Goal: Transaction & Acquisition: Obtain resource

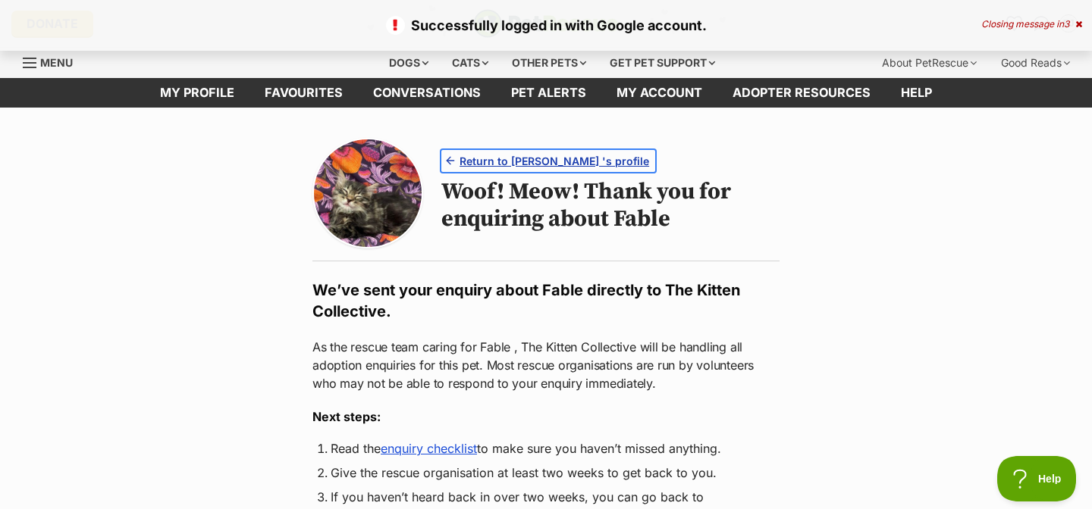
click at [522, 165] on span "Return to Fable 's profile" at bounding box center [554, 161] width 190 height 16
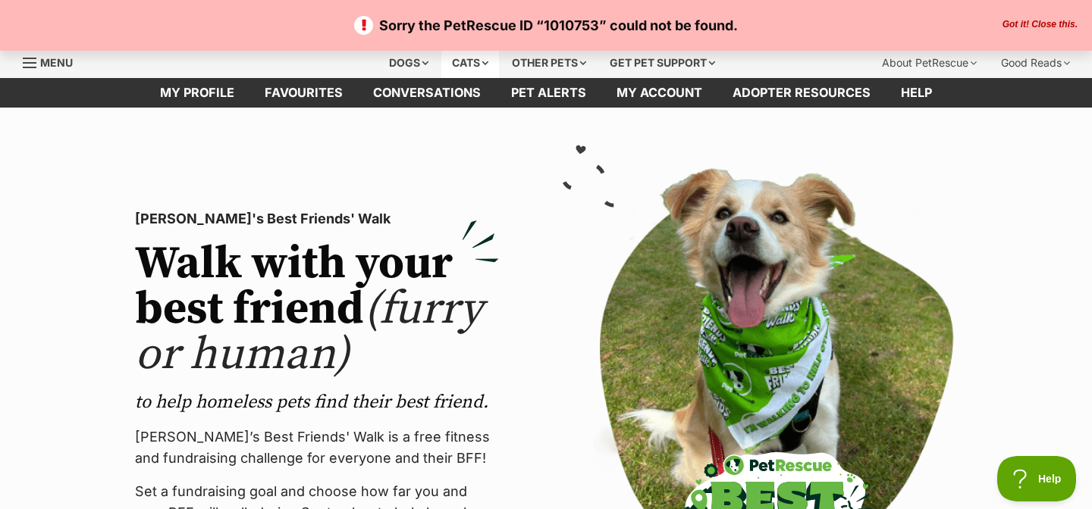
click at [464, 71] on div "Cats" at bounding box center [470, 63] width 58 height 30
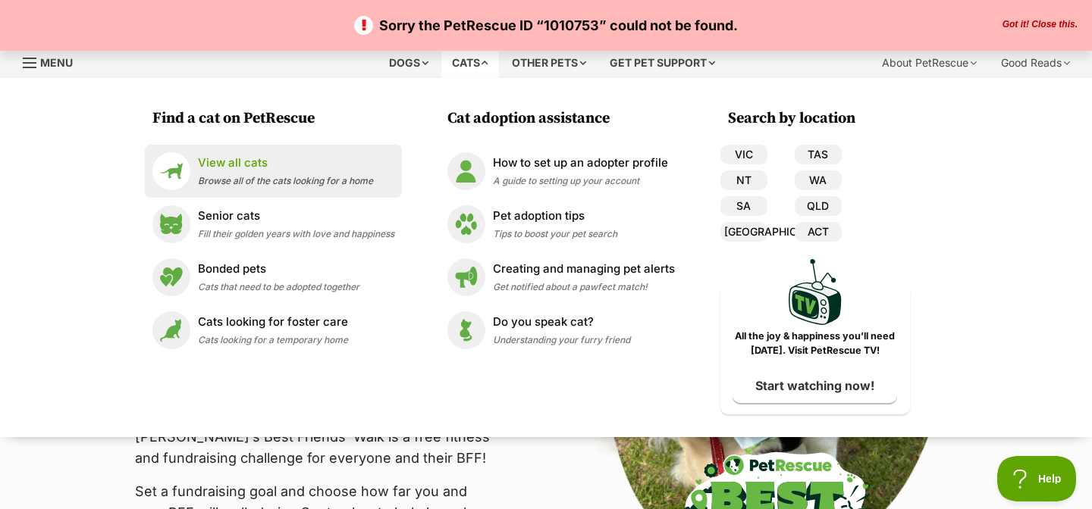
click at [266, 172] on div "View all cats Browse all of the cats looking for a home" at bounding box center [285, 171] width 175 height 33
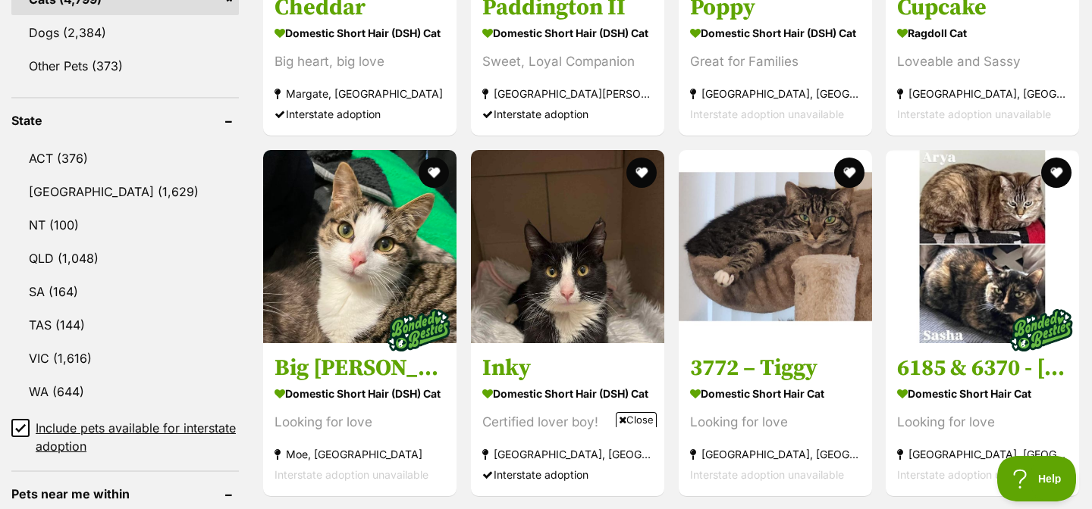
scroll to position [707, 0]
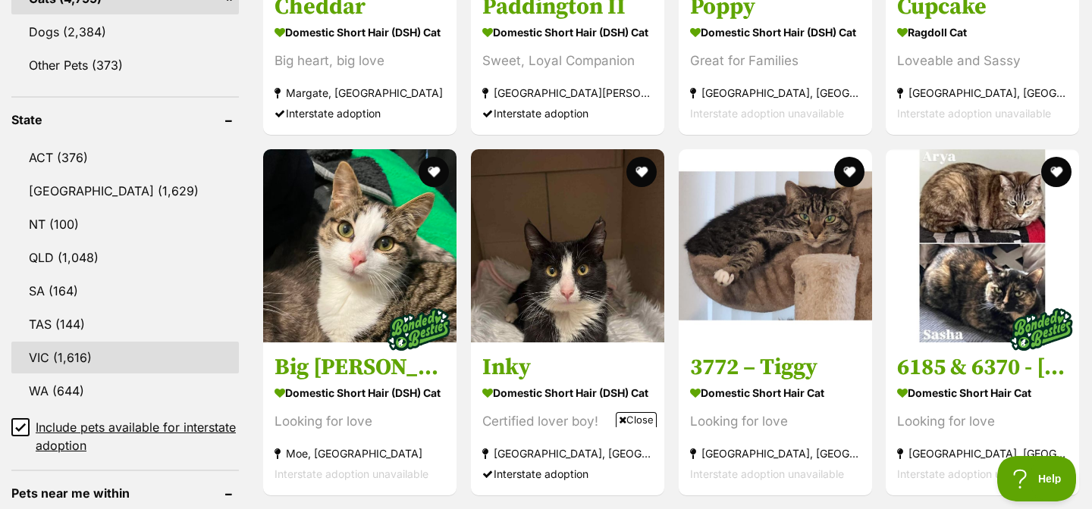
click at [62, 343] on link "VIC (1,616)" at bounding box center [124, 358] width 227 height 32
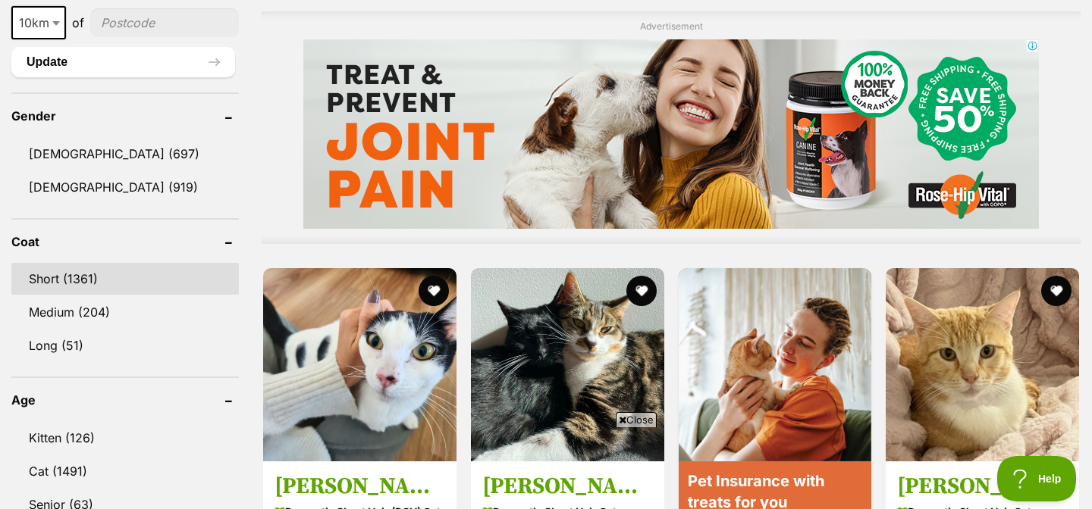
click at [113, 283] on link "Short (1361)" at bounding box center [124, 279] width 227 height 32
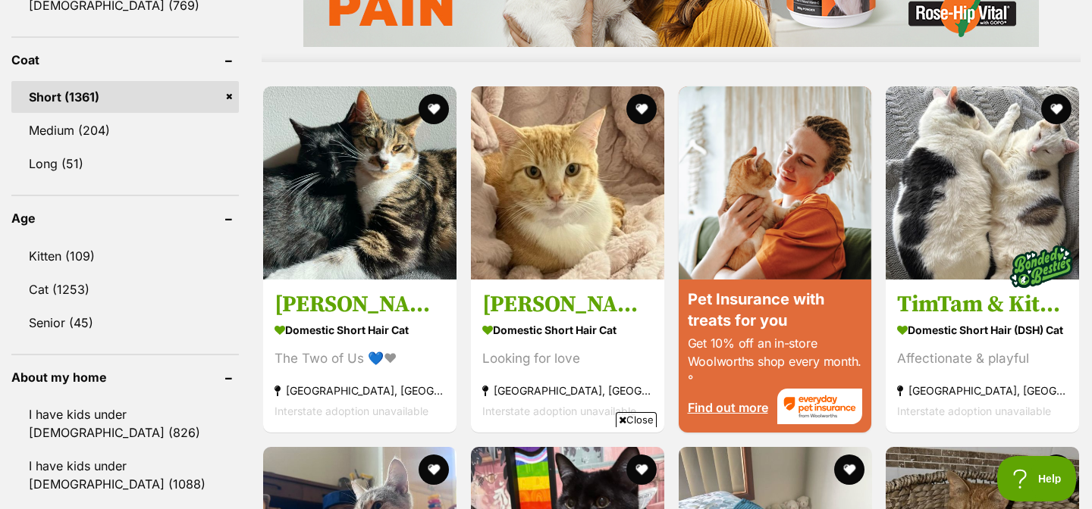
scroll to position [1396, 0]
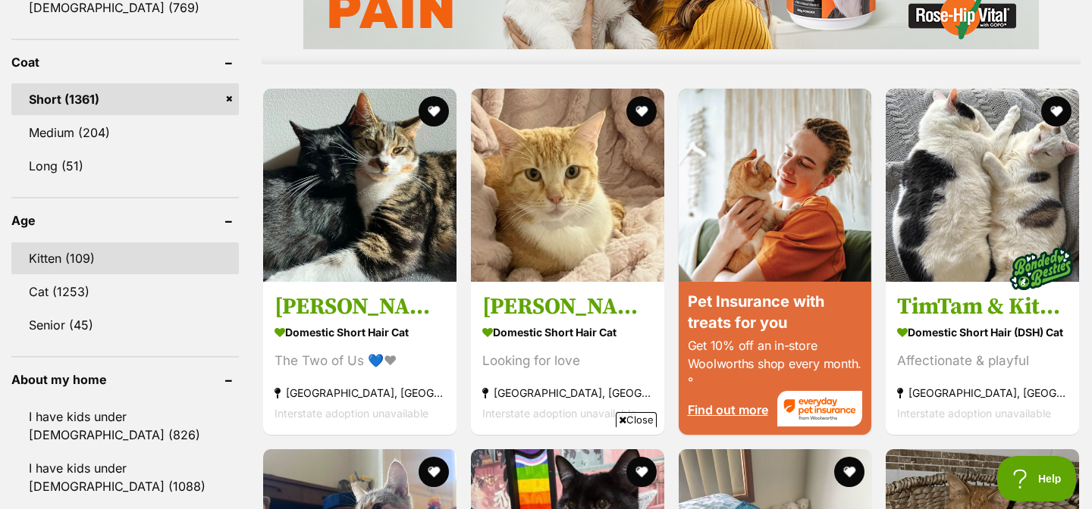
click at [96, 252] on link "Kitten (109)" at bounding box center [124, 259] width 227 height 32
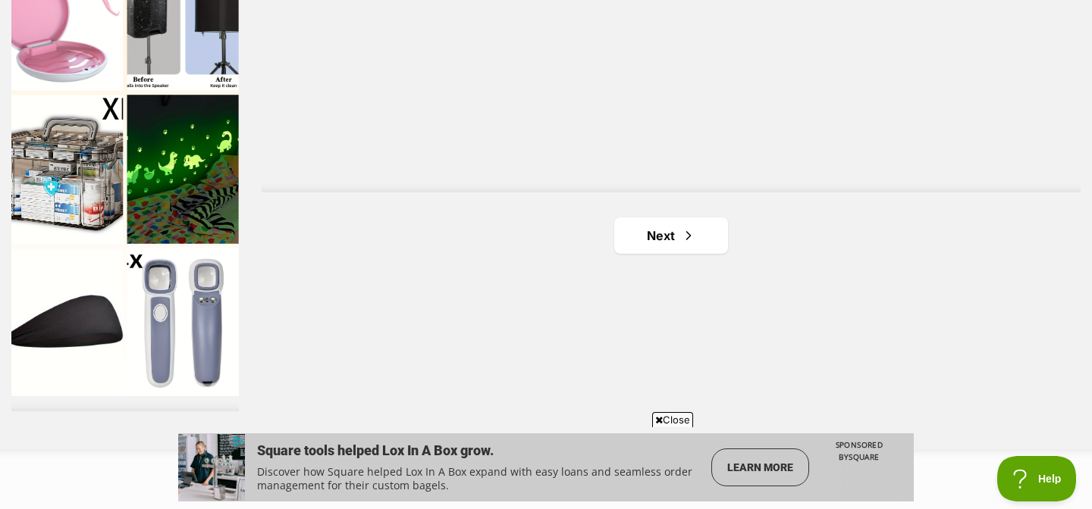
scroll to position [2774, 0]
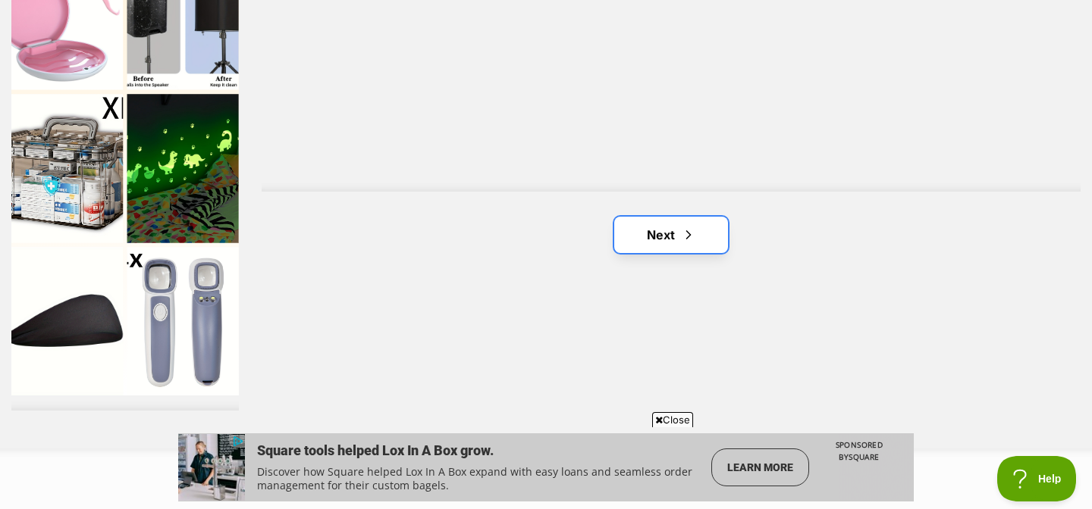
click at [666, 242] on link "Next" at bounding box center [671, 235] width 114 height 36
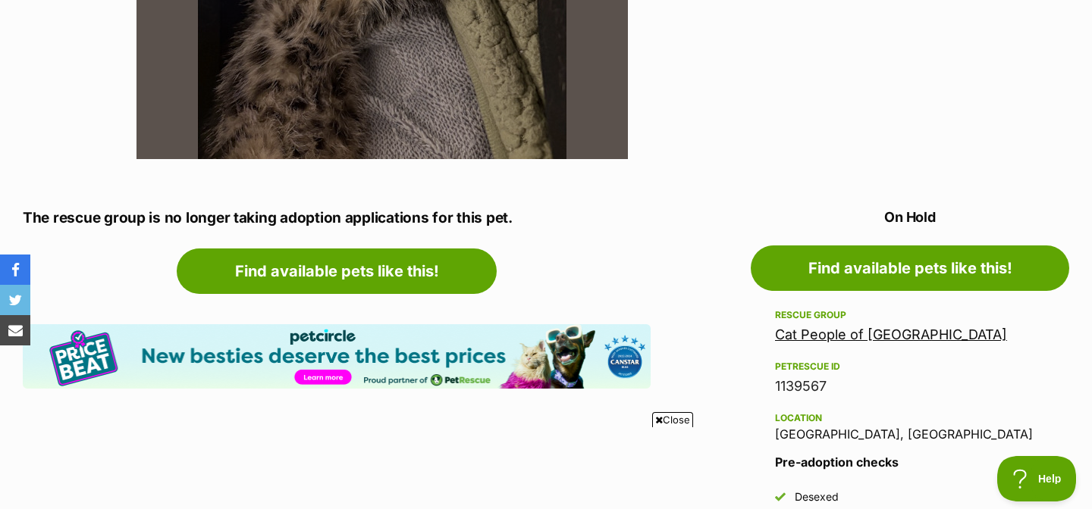
drag, startPoint x: 141, startPoint y: 224, endPoint x: 535, endPoint y: 217, distance: 394.3
click at [535, 217] on p "The rescue group is no longer taking adoption applications for this pet." at bounding box center [337, 219] width 628 height 22
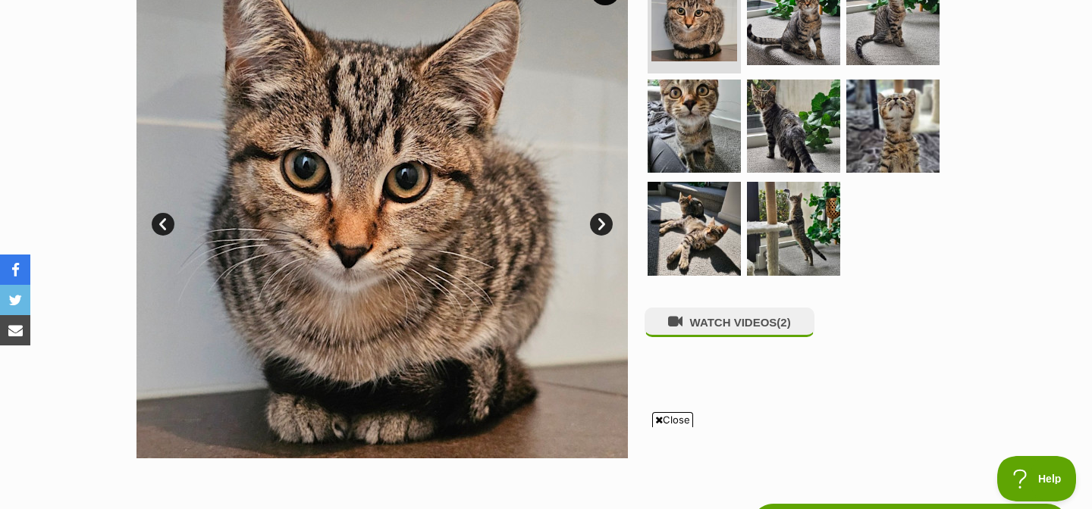
scroll to position [345, 0]
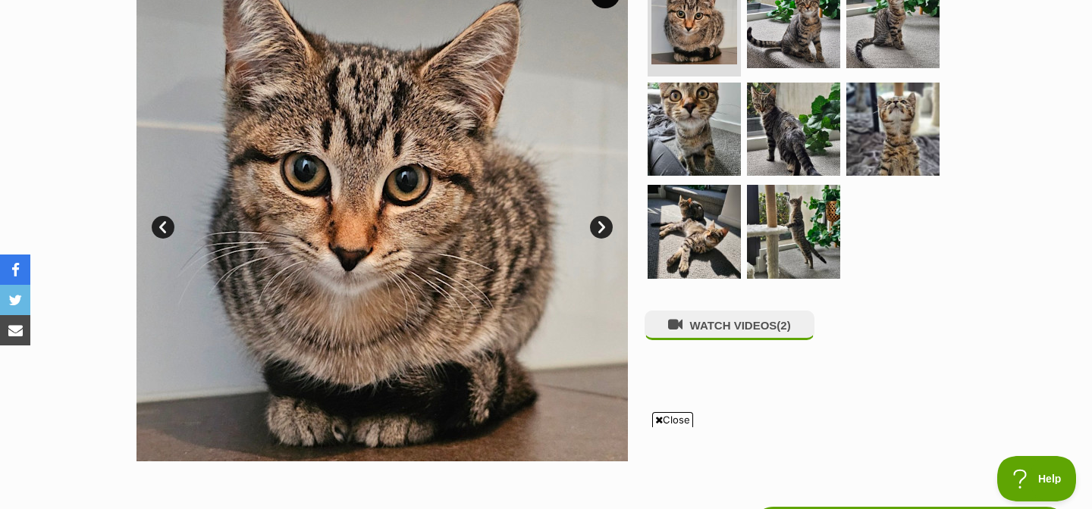
click at [616, 218] on img at bounding box center [381, 215] width 491 height 491
click at [597, 239] on img at bounding box center [381, 215] width 491 height 491
click at [601, 227] on link "Next" at bounding box center [601, 227] width 23 height 23
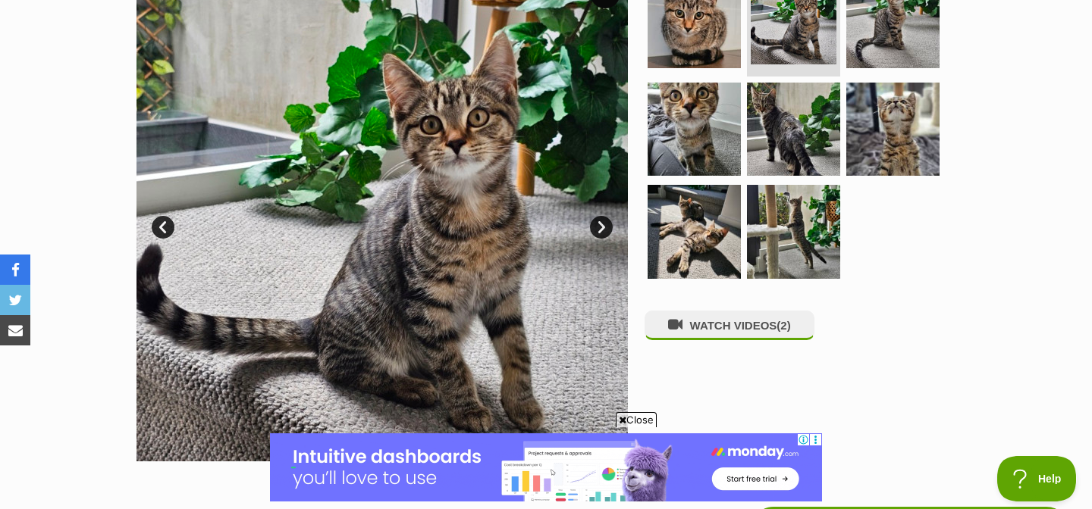
scroll to position [0, 0]
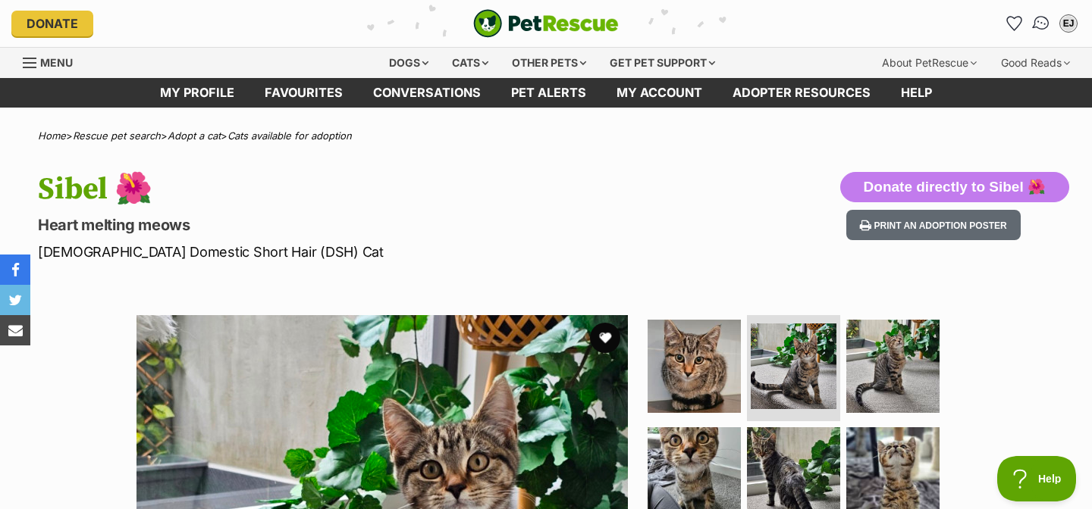
click at [1035, 25] on img "Conversations" at bounding box center [1041, 24] width 20 height 20
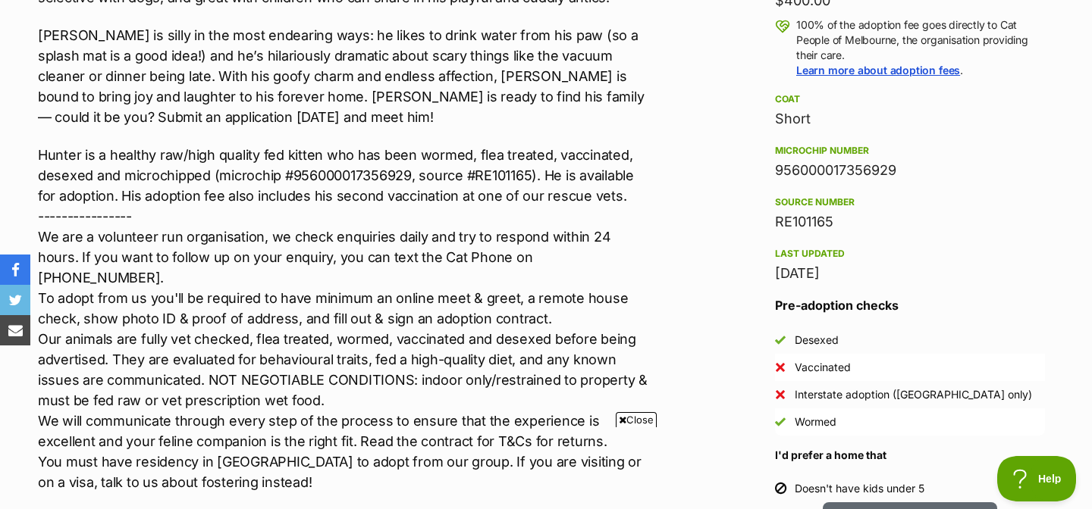
scroll to position [1142, 0]
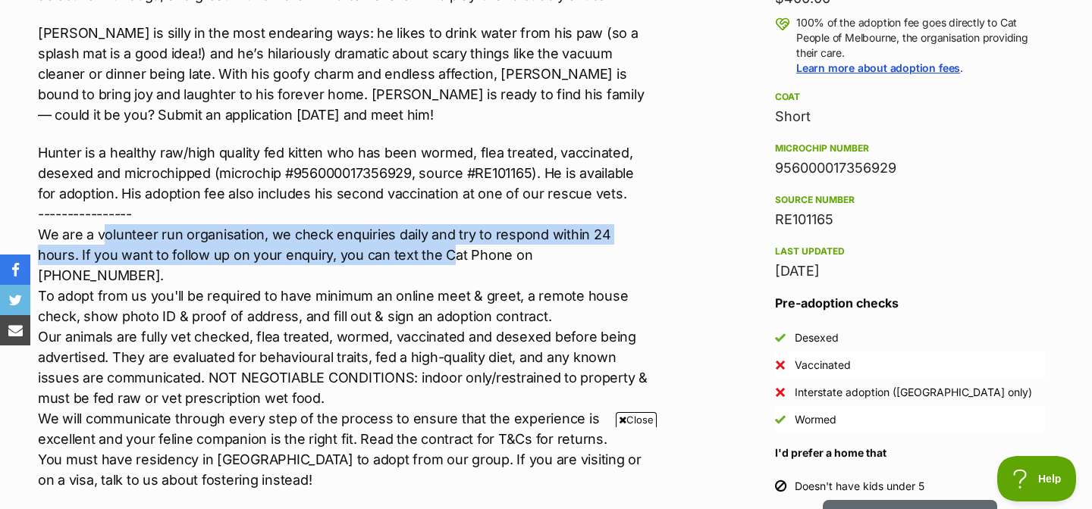
drag, startPoint x: 104, startPoint y: 219, endPoint x: 404, endPoint y: 227, distance: 300.3
click at [404, 227] on p "Hunter is a healthy raw/high quality fed kitten who has been wormed, flea treat…" at bounding box center [344, 317] width 613 height 348
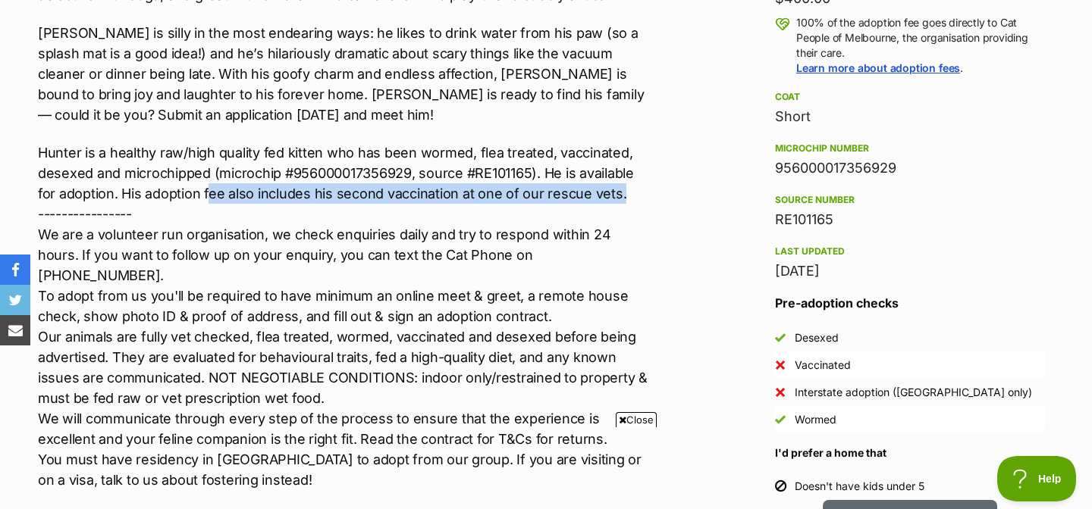
drag, startPoint x: 208, startPoint y: 173, endPoint x: 630, endPoint y: 181, distance: 422.4
click at [630, 182] on p "Hunter is a healthy raw/high quality fed kitten who has been wormed, flea treat…" at bounding box center [344, 317] width 613 height 348
click at [641, 183] on p "Hunter is a healthy raw/high quality fed kitten who has been wormed, flea treat…" at bounding box center [344, 317] width 613 height 348
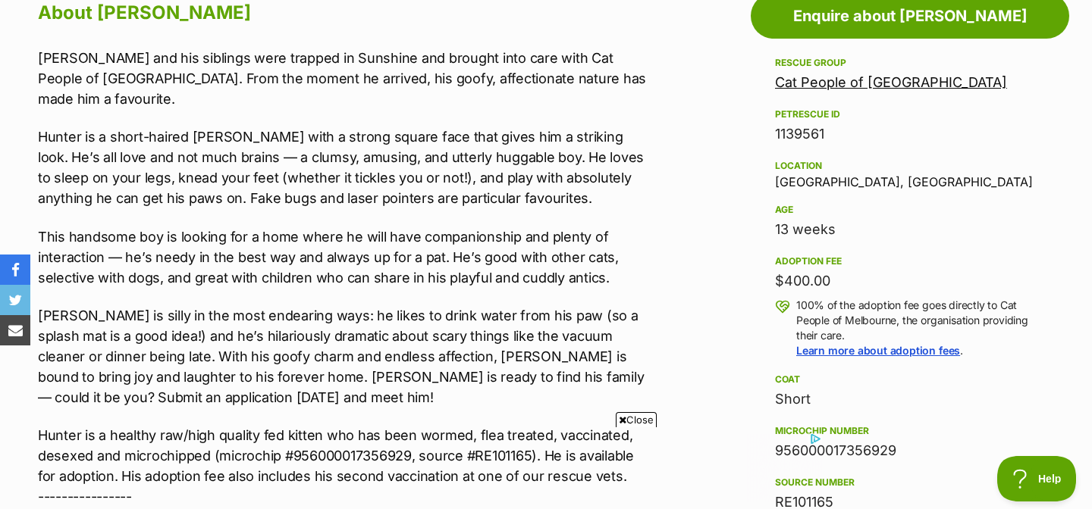
scroll to position [0, 0]
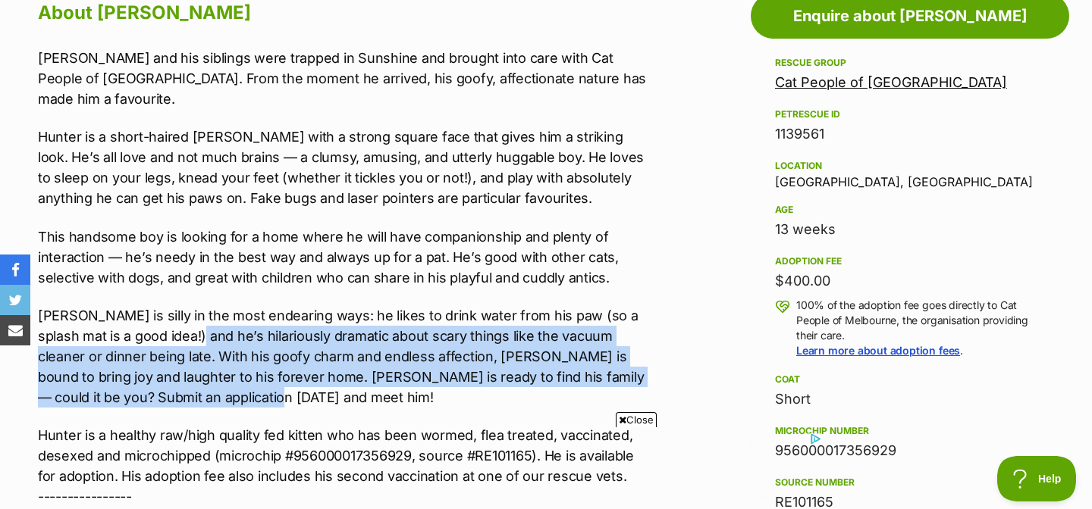
drag, startPoint x: 163, startPoint y: 315, endPoint x: 406, endPoint y: 380, distance: 251.0
click at [406, 380] on p "Hunter is silly in the most endearing ways: he likes to drink water from his pa…" at bounding box center [344, 357] width 613 height 102
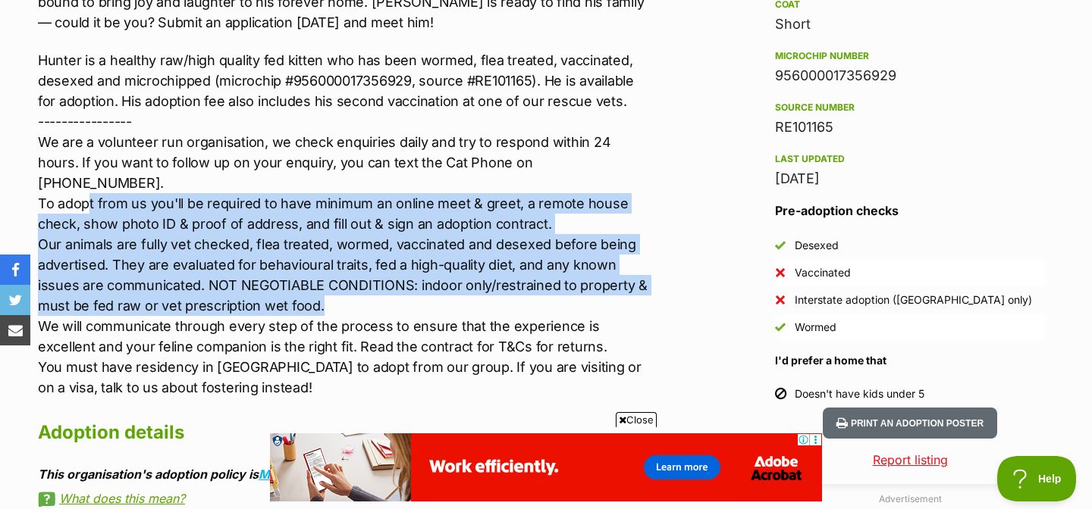
drag, startPoint x: 89, startPoint y: 167, endPoint x: 644, endPoint y: 262, distance: 563.1
click at [644, 262] on p "Hunter is a healthy raw/high quality fed kitten who has been wormed, flea treat…" at bounding box center [344, 224] width 613 height 348
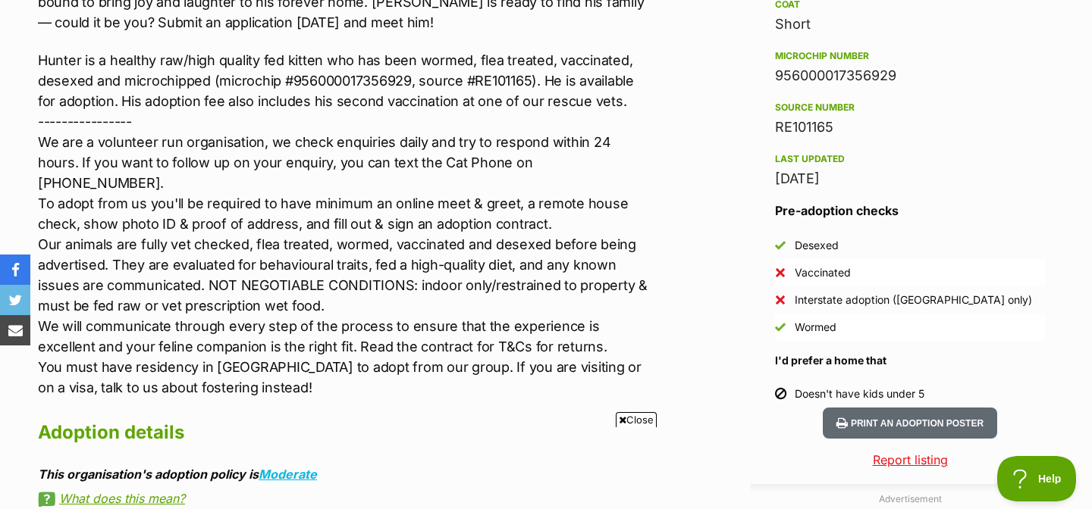
click at [420, 346] on p "Hunter is a healthy raw/high quality fed kitten who has been wormed, flea treat…" at bounding box center [344, 224] width 613 height 348
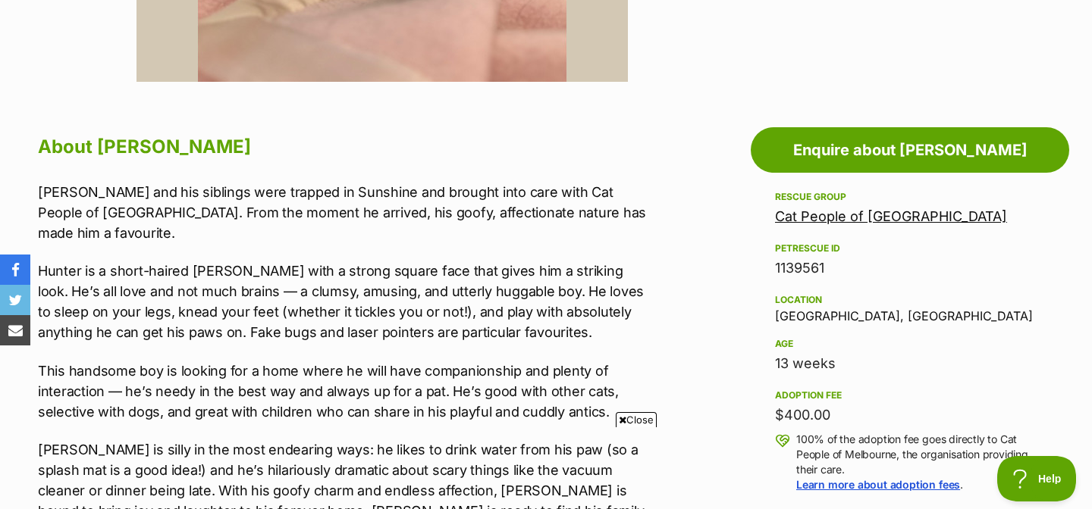
scroll to position [716, 0]
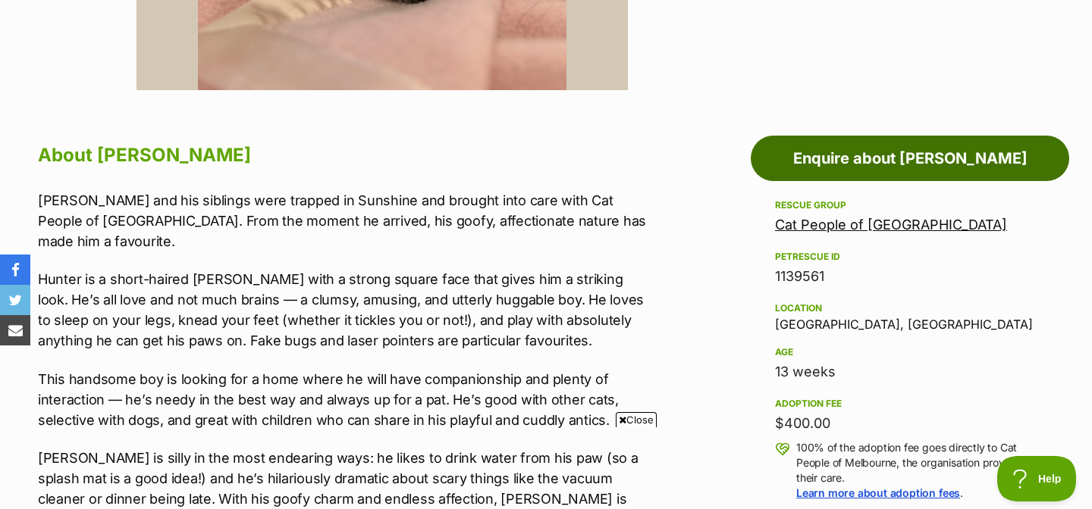
click at [887, 154] on link "Enquire about Hunter Mewell" at bounding box center [910, 158] width 318 height 45
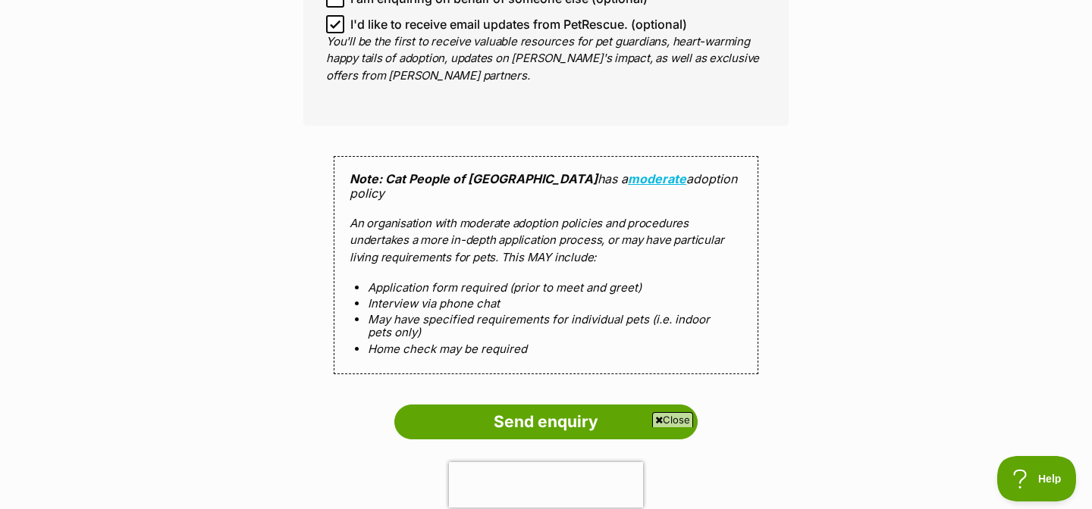
scroll to position [1583, 0]
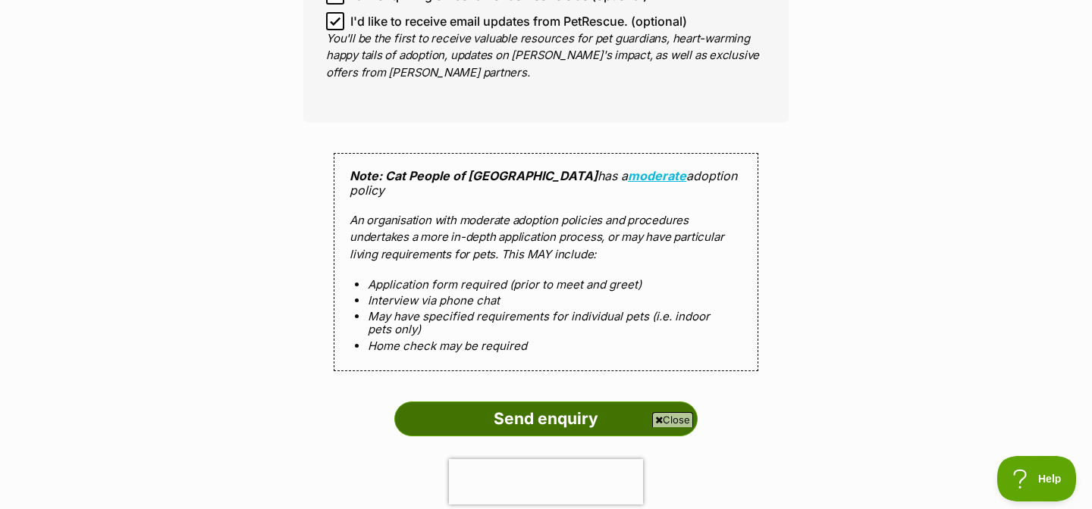
click at [512, 402] on input "Send enquiry" at bounding box center [545, 419] width 303 height 35
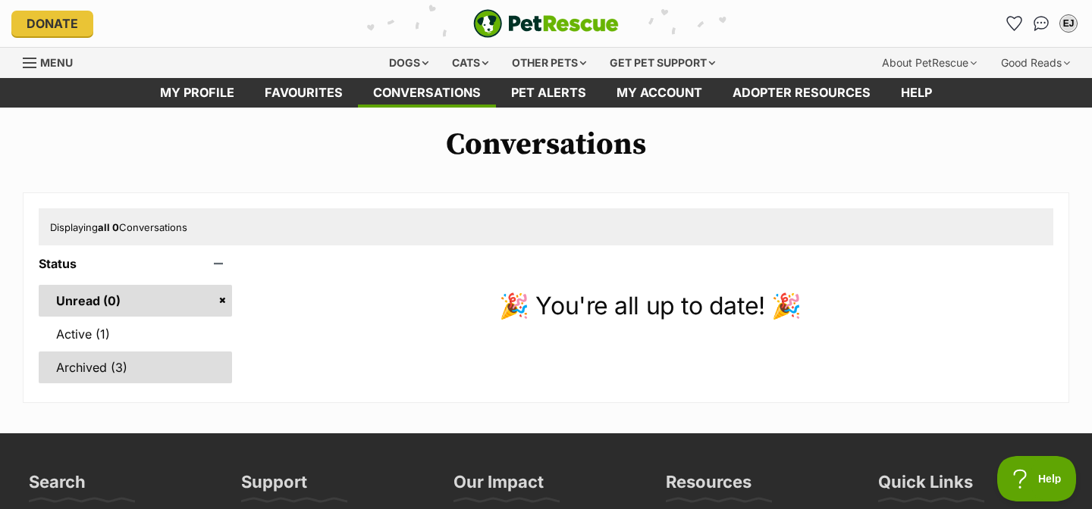
click at [83, 378] on link "Archived (3)" at bounding box center [135, 368] width 193 height 32
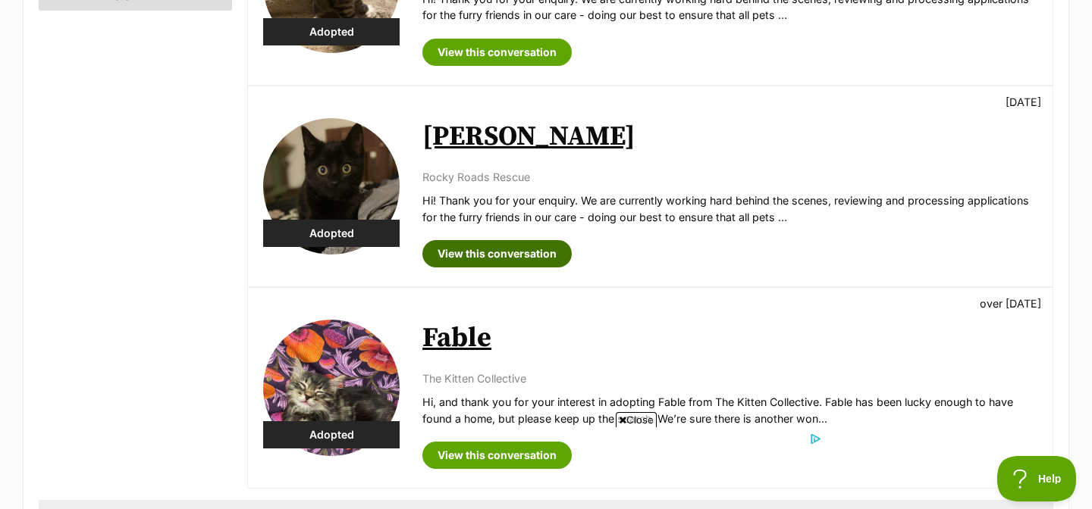
click at [488, 259] on link "View this conversation" at bounding box center [496, 253] width 149 height 27
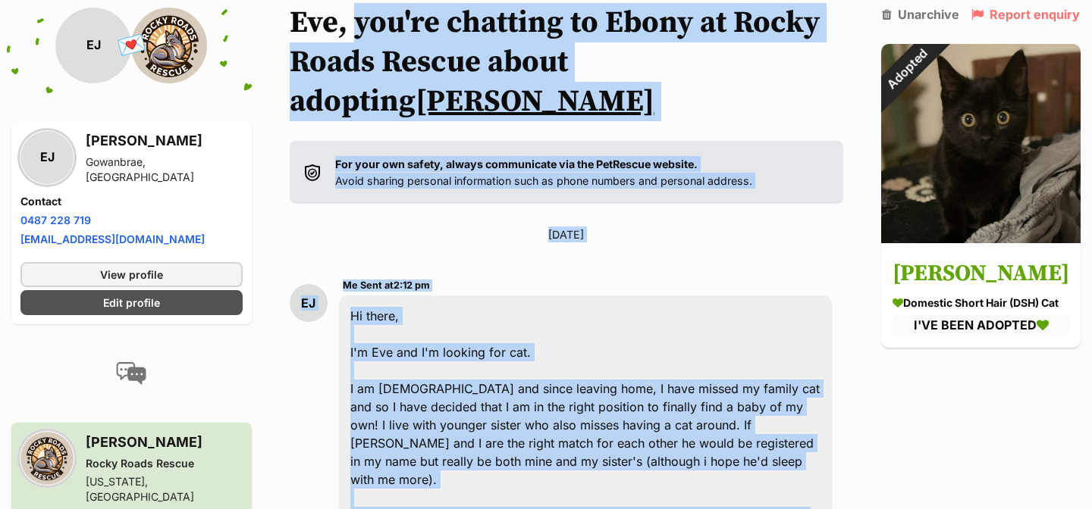
scroll to position [107, 0]
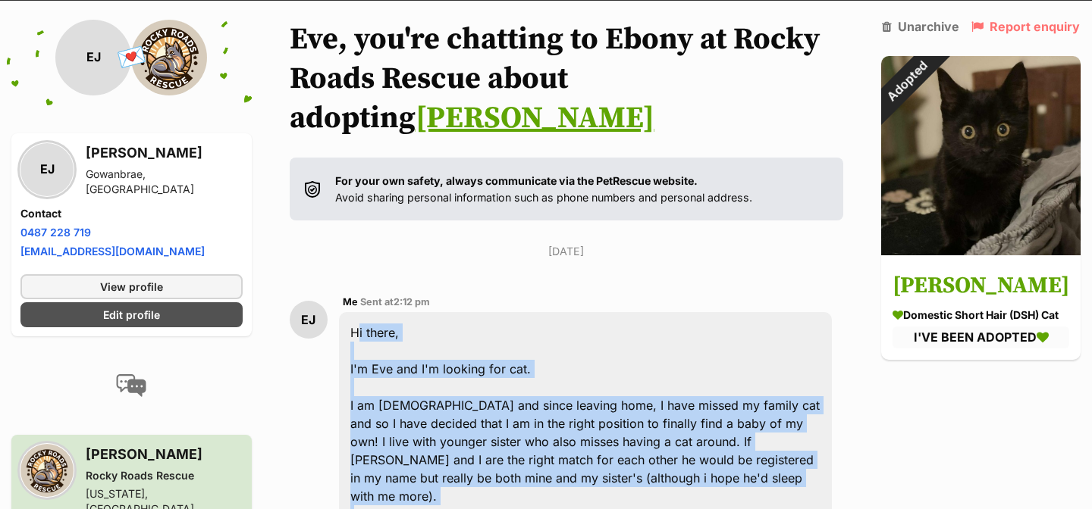
drag, startPoint x: 417, startPoint y: 358, endPoint x: 346, endPoint y: 294, distance: 95.0
copy div "Hi there, I'm Eve and I'm looking for cat. I am 22 years old and since leaving …"
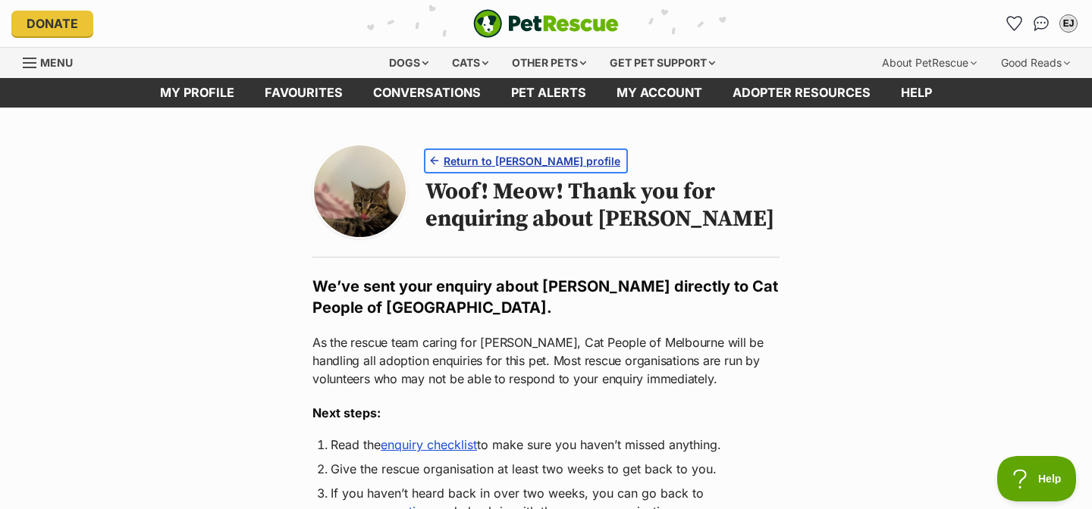
click at [487, 161] on span "Return to [PERSON_NAME] profile" at bounding box center [532, 161] width 177 height 16
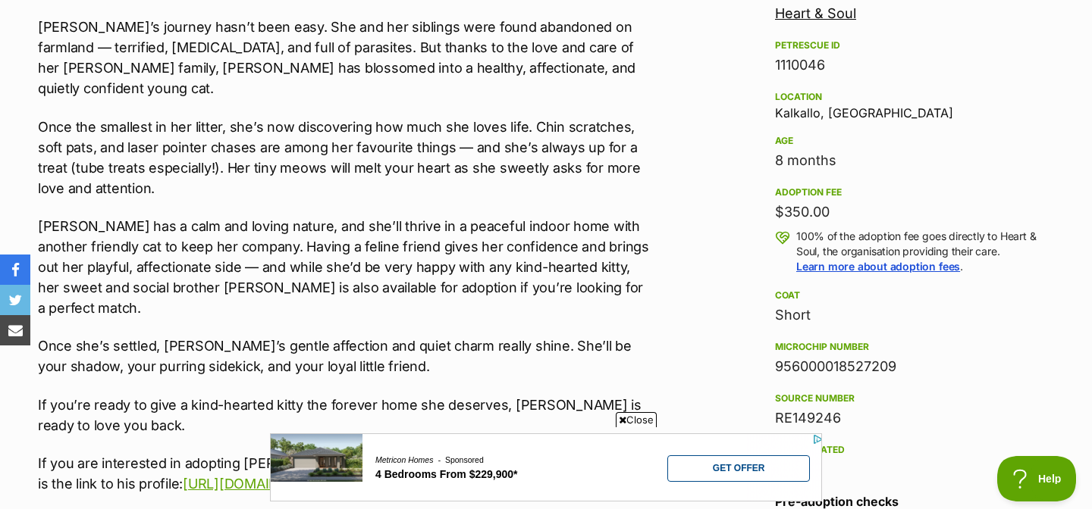
scroll to position [939, 0]
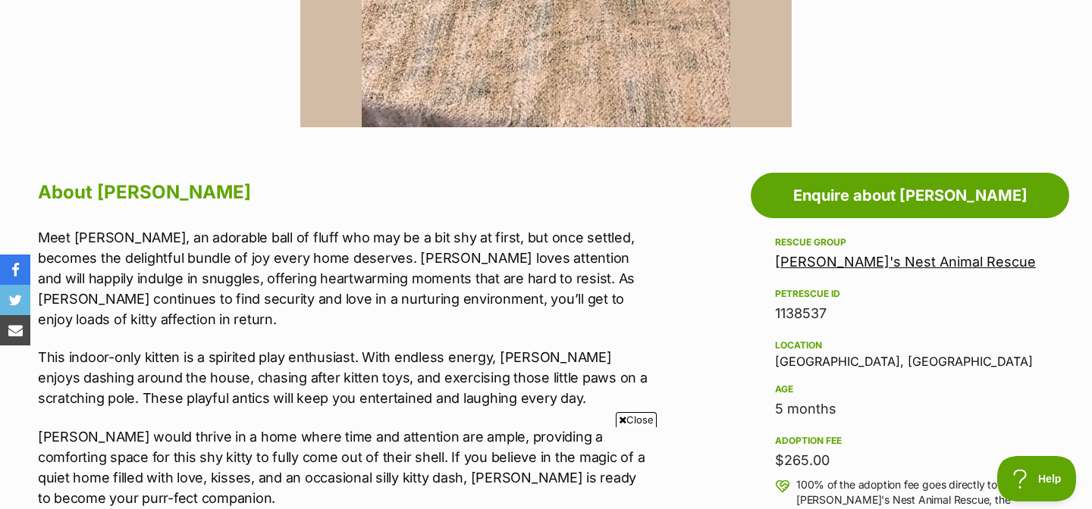
scroll to position [744, 0]
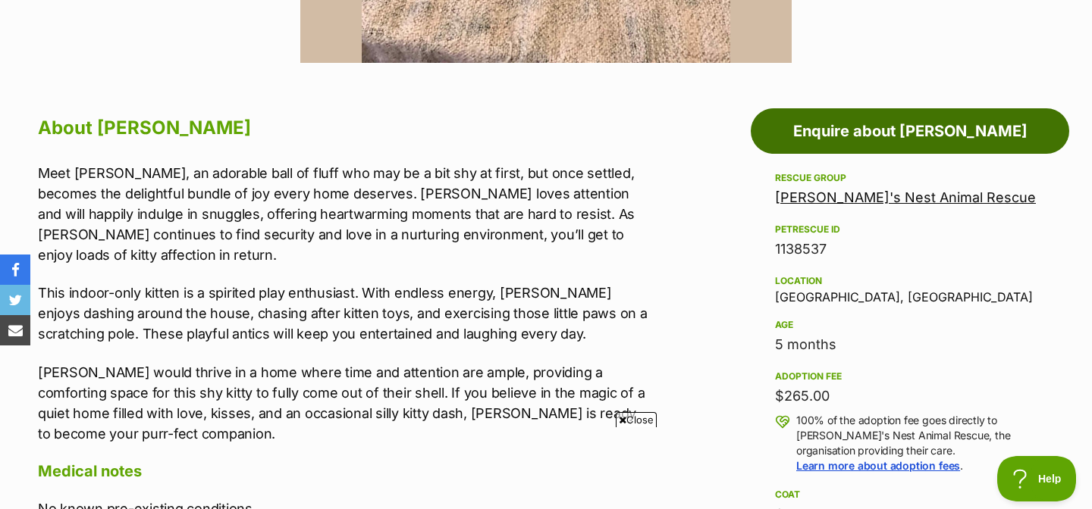
click at [826, 125] on link "Enquire about Shaggy" at bounding box center [910, 130] width 318 height 45
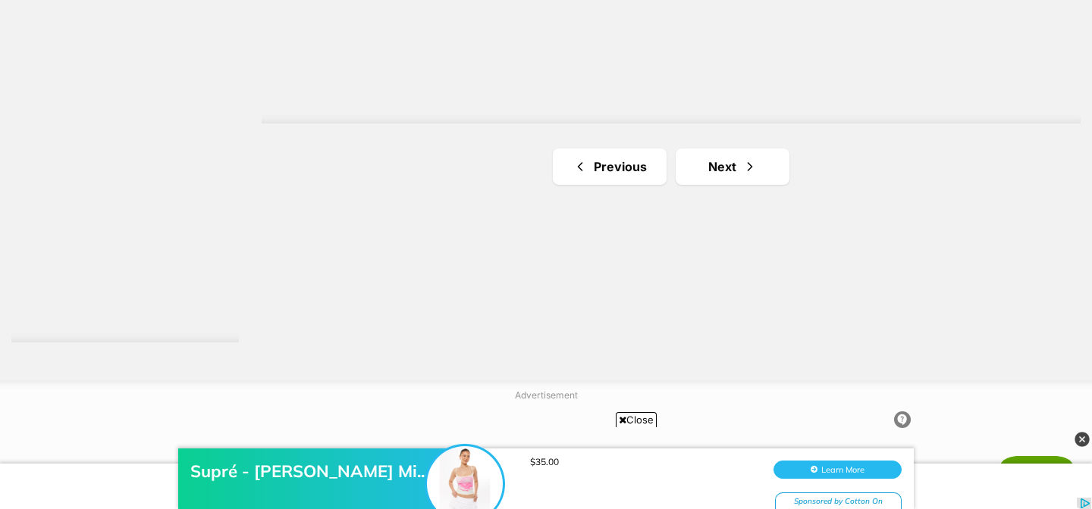
scroll to position [2848, 0]
click at [732, 165] on link "Next" at bounding box center [732, 161] width 114 height 36
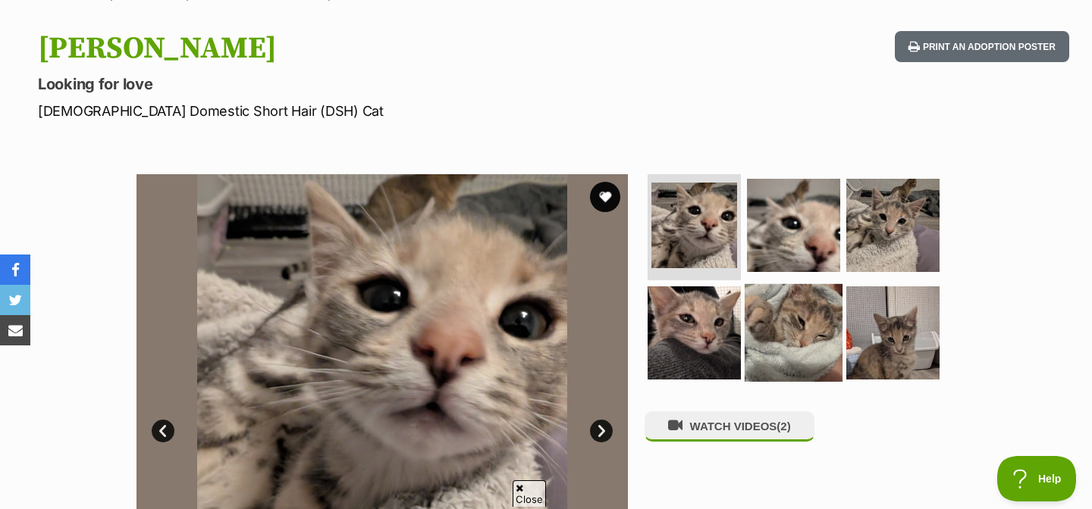
click at [794, 332] on img at bounding box center [793, 333] width 98 height 98
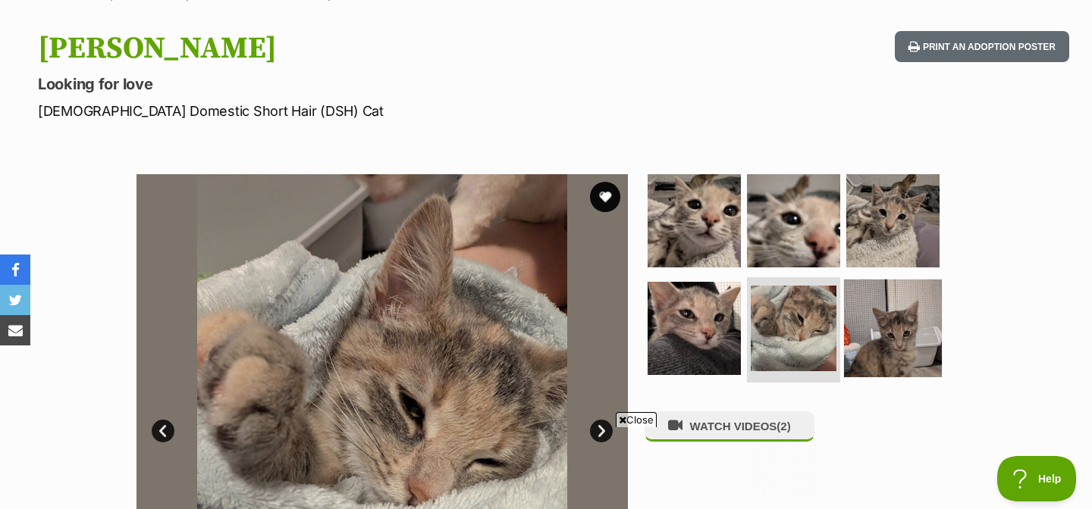
click at [895, 347] on img at bounding box center [893, 328] width 98 height 98
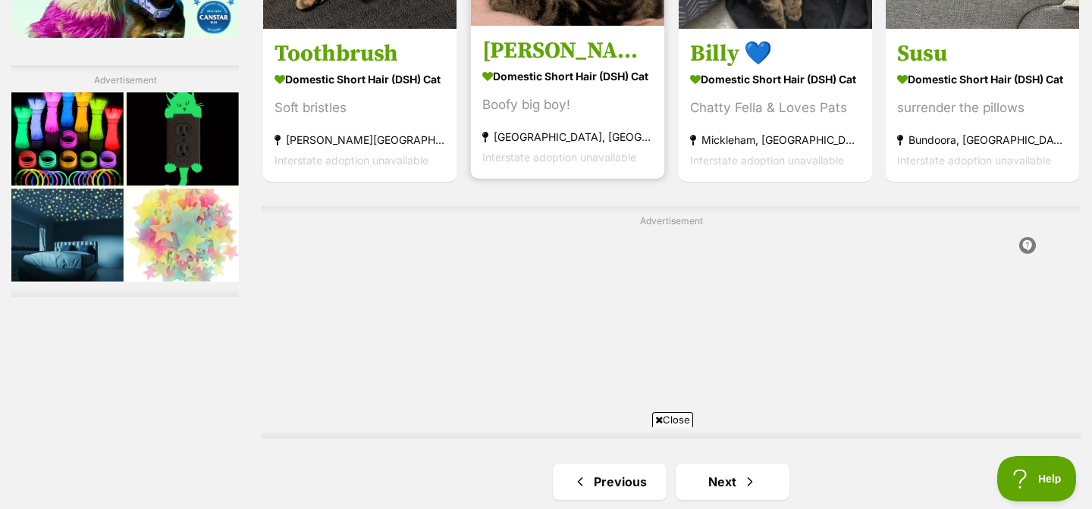
scroll to position [2732, 0]
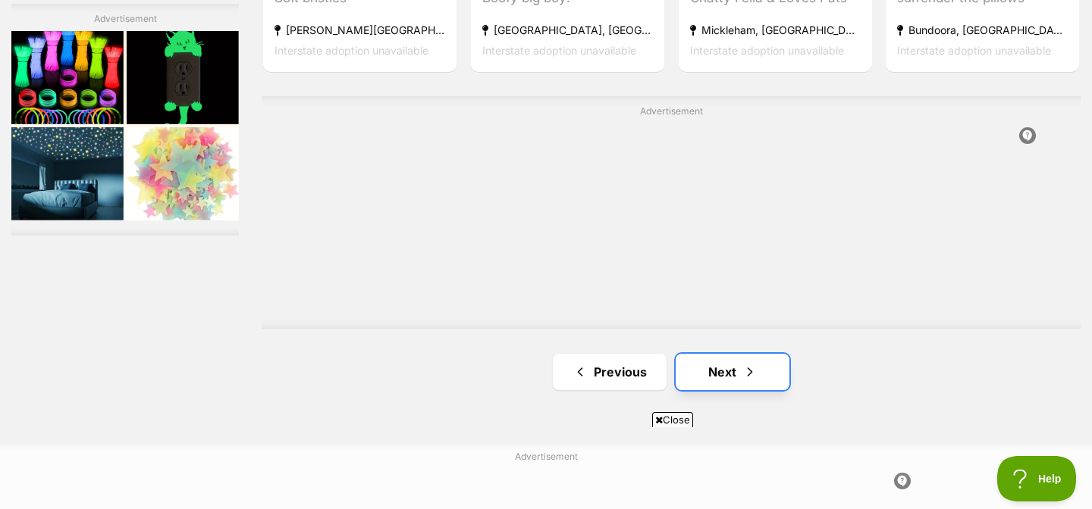
click at [710, 375] on link "Next" at bounding box center [732, 372] width 114 height 36
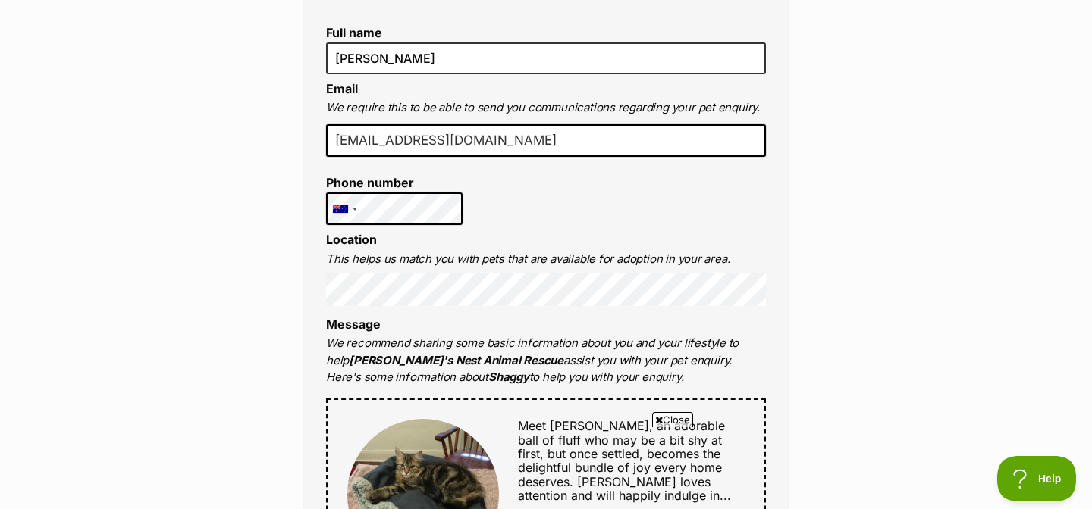
click at [357, 142] on input "evejoyce6@gmail.com" at bounding box center [546, 140] width 440 height 33
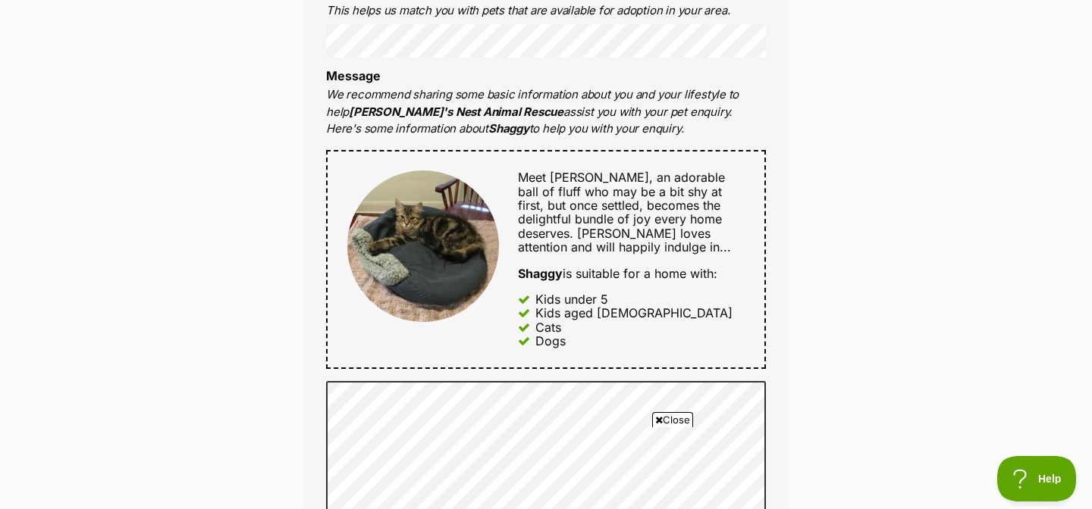
scroll to position [770, 0]
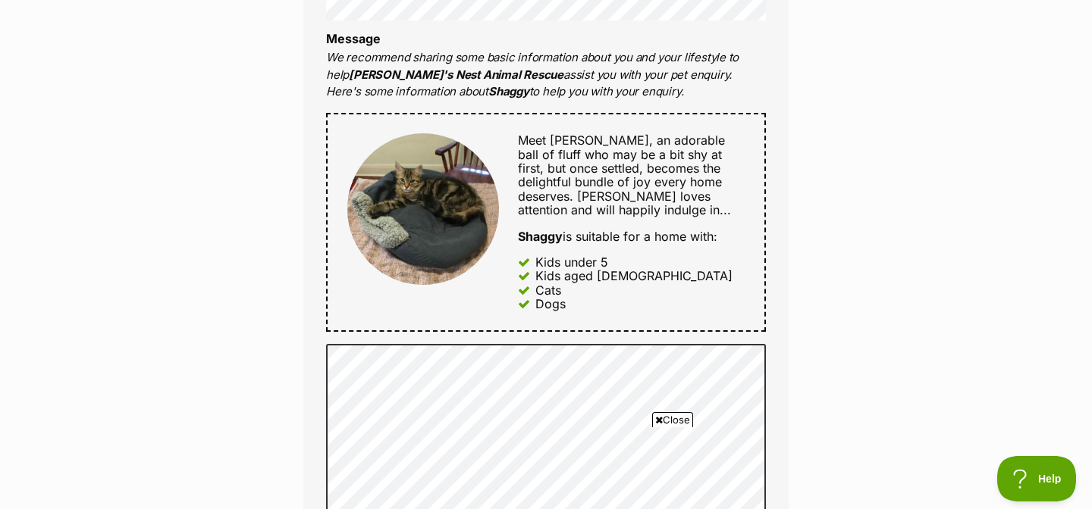
type input "eve.joyce6@gmail.com"
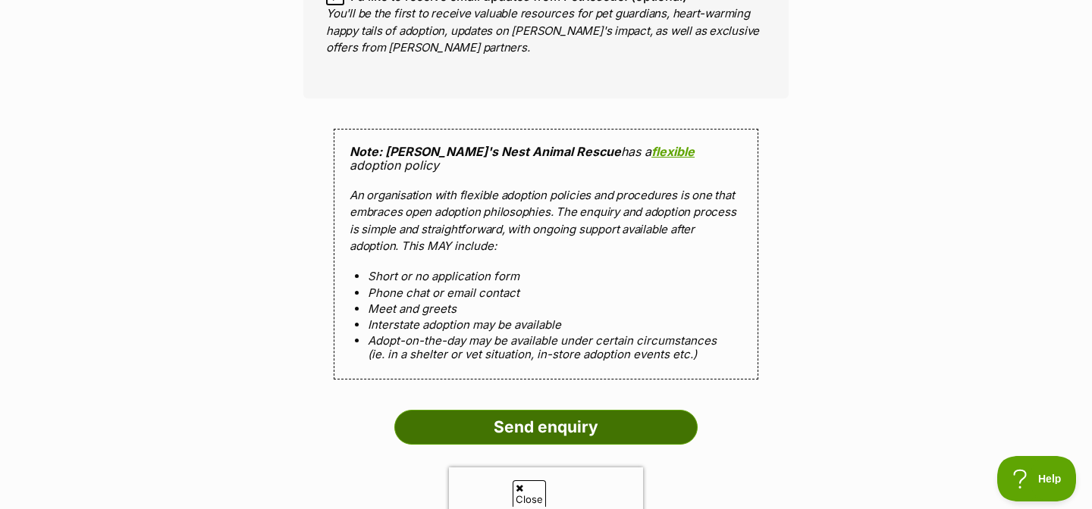
scroll to position [0, 0]
click at [557, 413] on input "Send enquiry" at bounding box center [545, 427] width 303 height 35
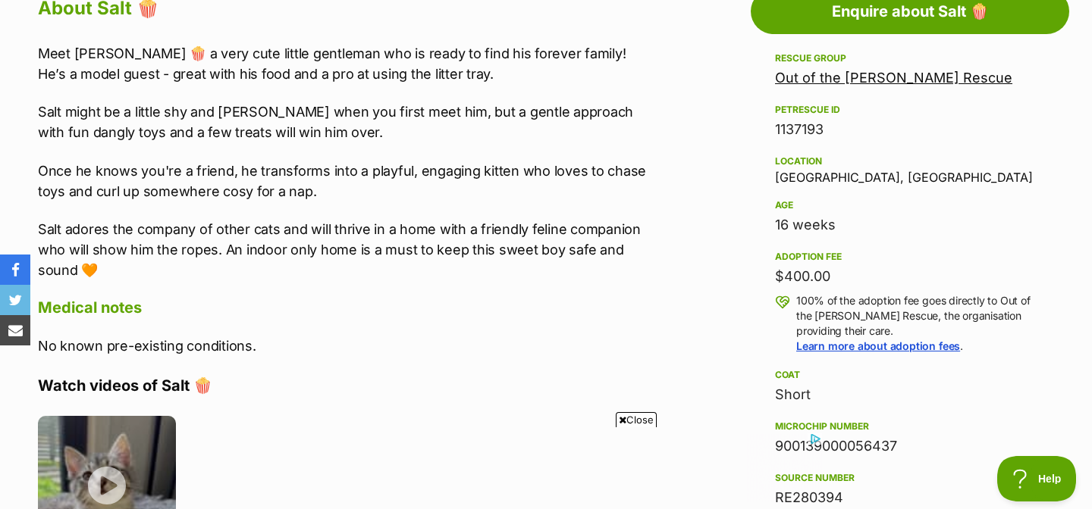
scroll to position [860, 0]
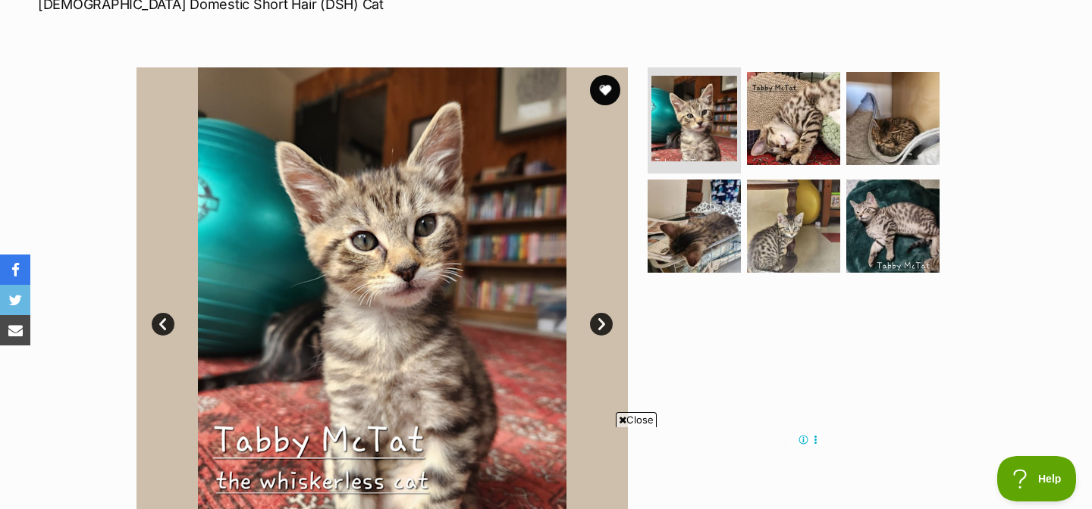
scroll to position [255, 0]
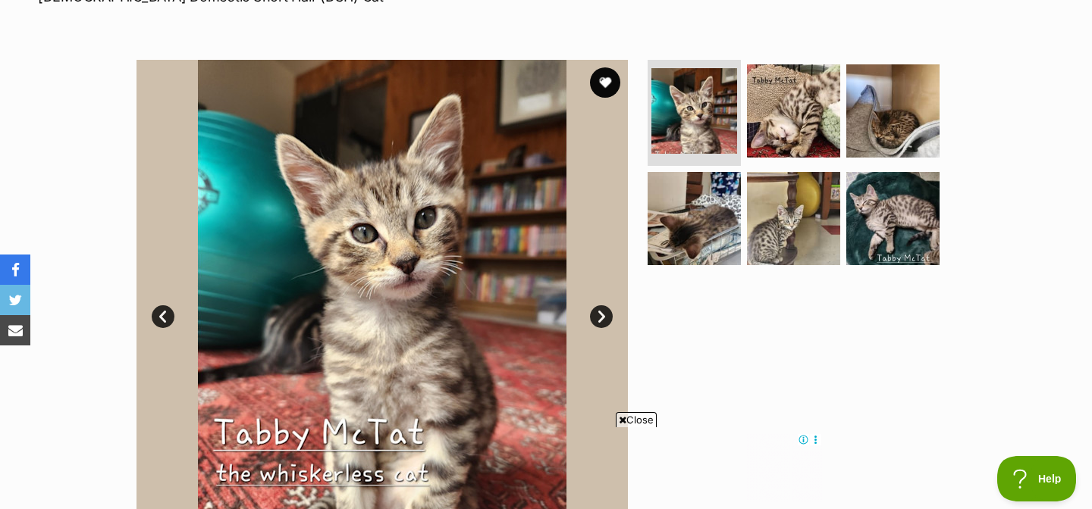
click at [600, 317] on link "Next" at bounding box center [601, 317] width 23 height 23
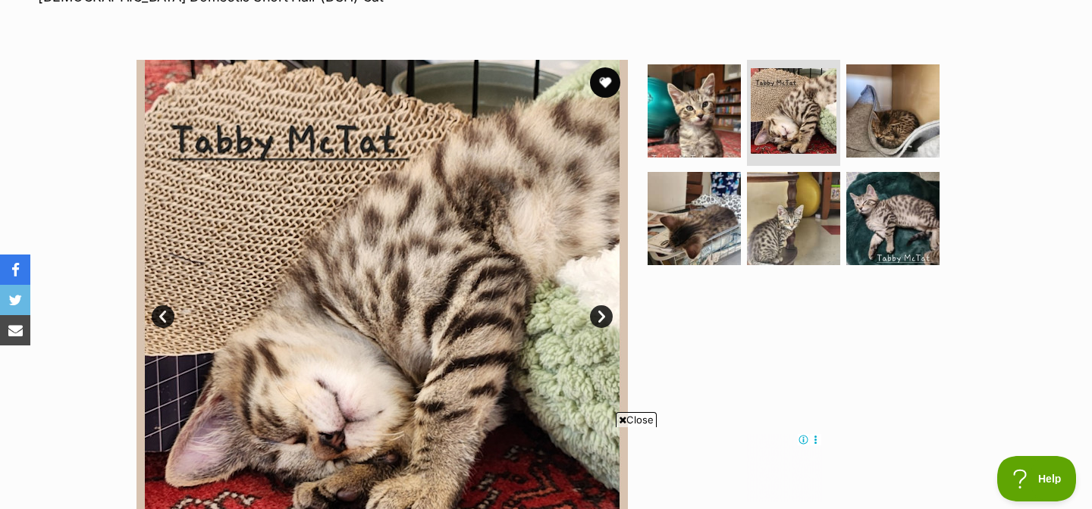
click at [600, 317] on link "Next" at bounding box center [601, 317] width 23 height 23
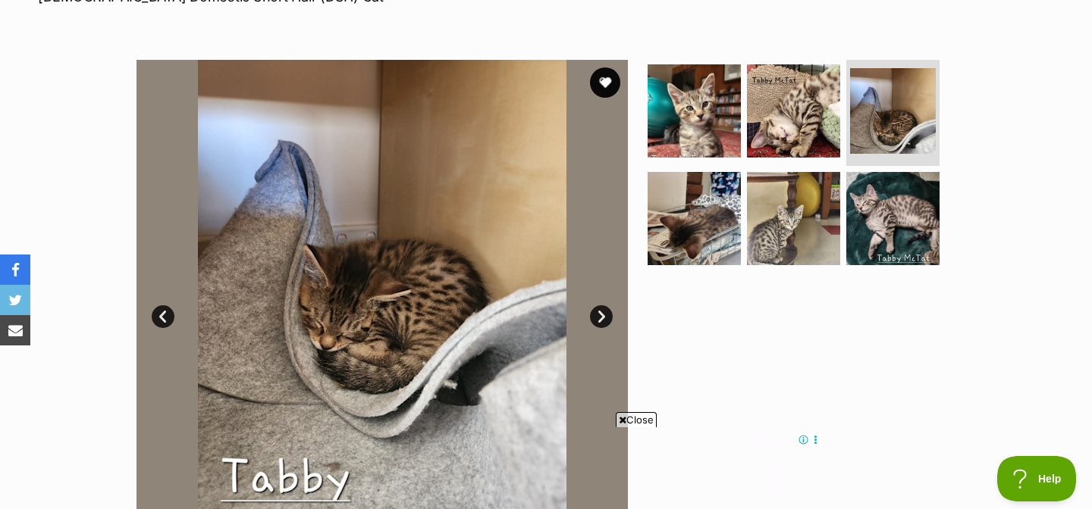
click at [600, 317] on link "Next" at bounding box center [601, 317] width 23 height 23
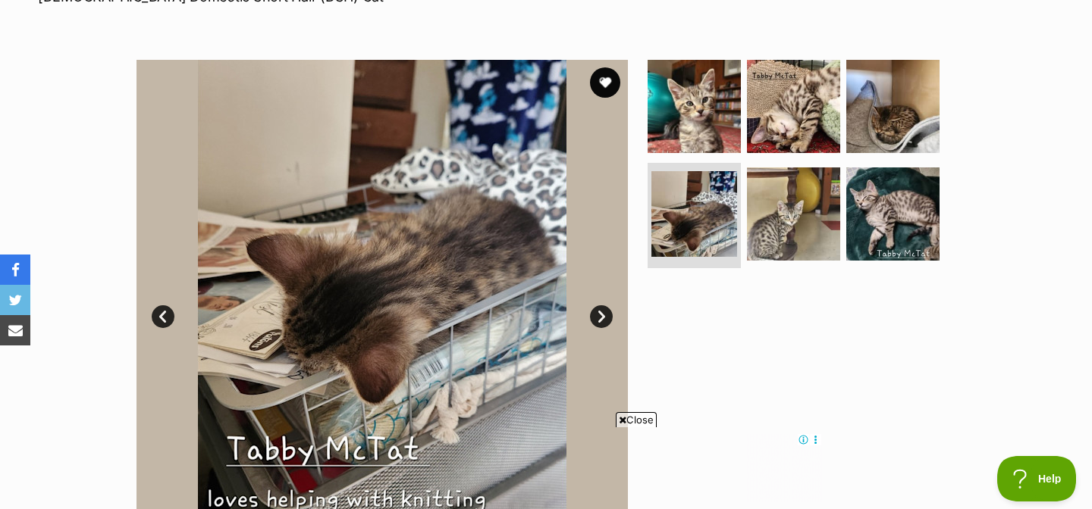
click at [600, 317] on link "Next" at bounding box center [601, 317] width 23 height 23
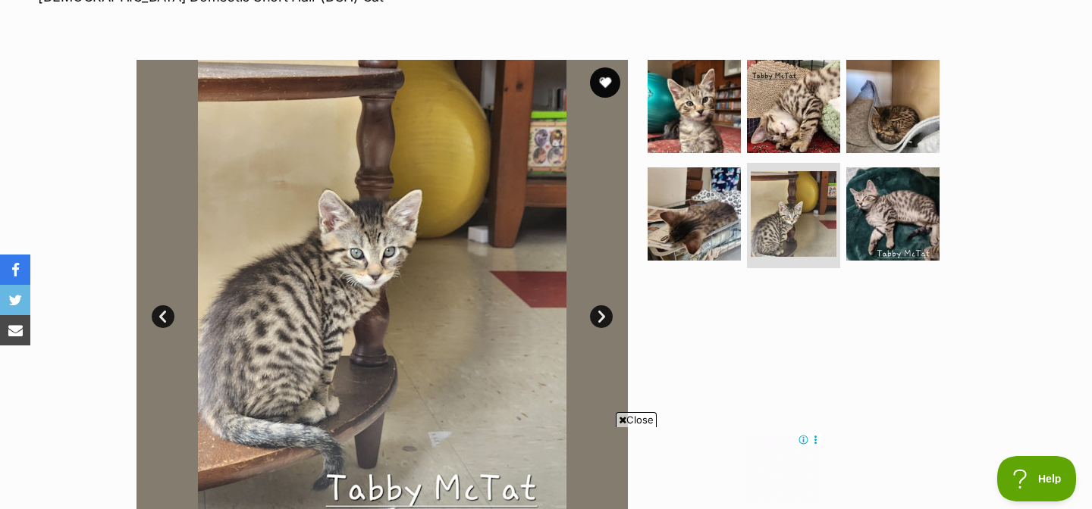
click at [600, 317] on link "Next" at bounding box center [601, 317] width 23 height 23
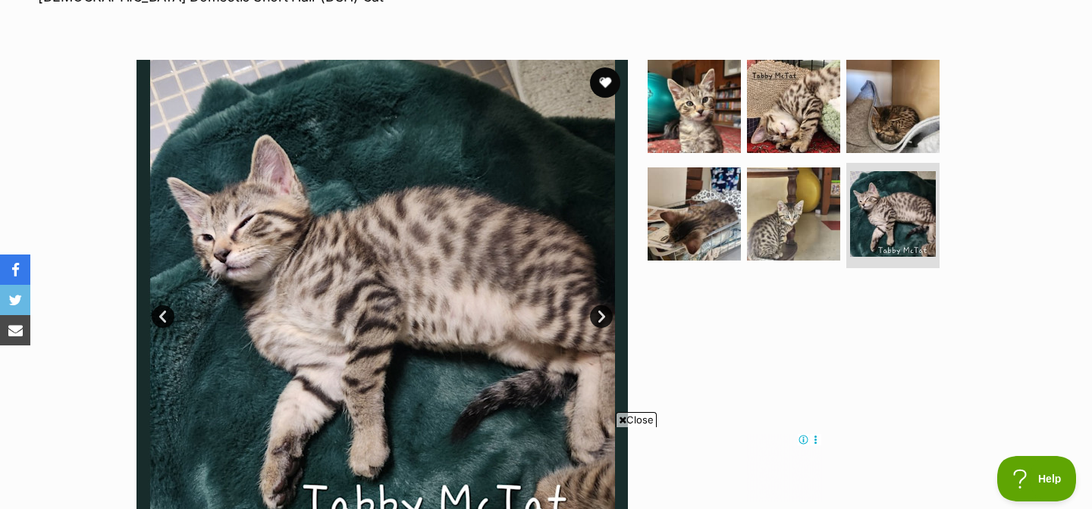
click at [600, 317] on link "Next" at bounding box center [601, 317] width 23 height 23
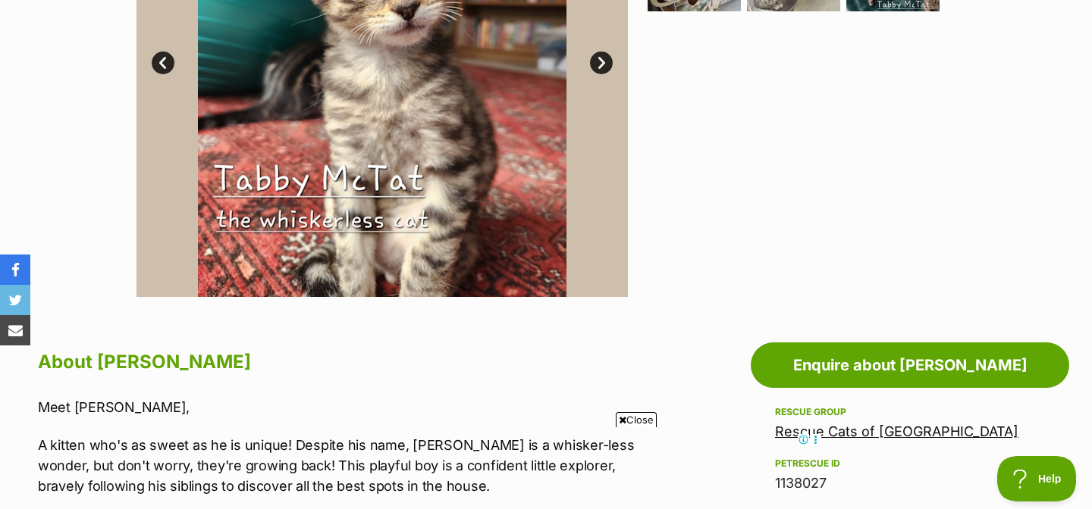
scroll to position [252, 0]
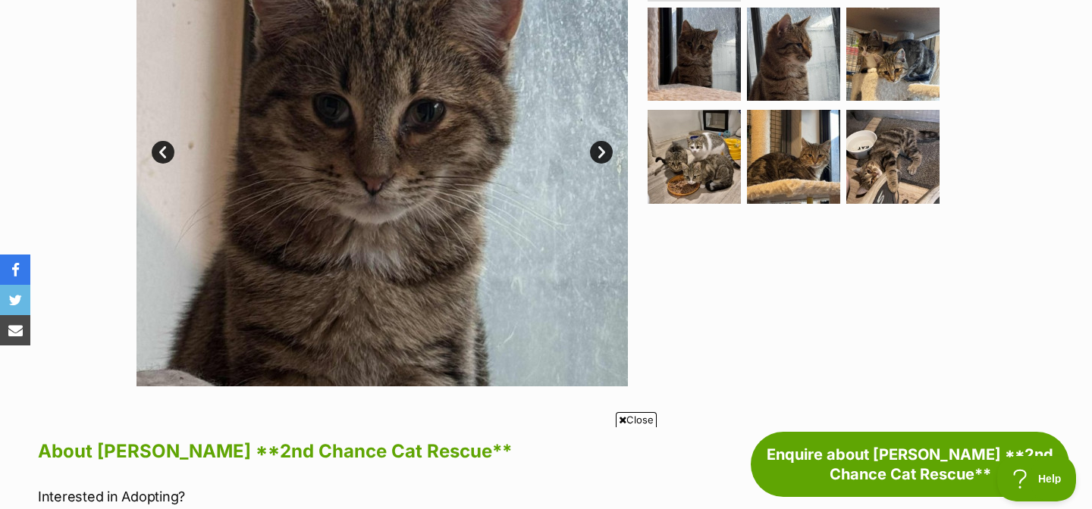
scroll to position [418, 0]
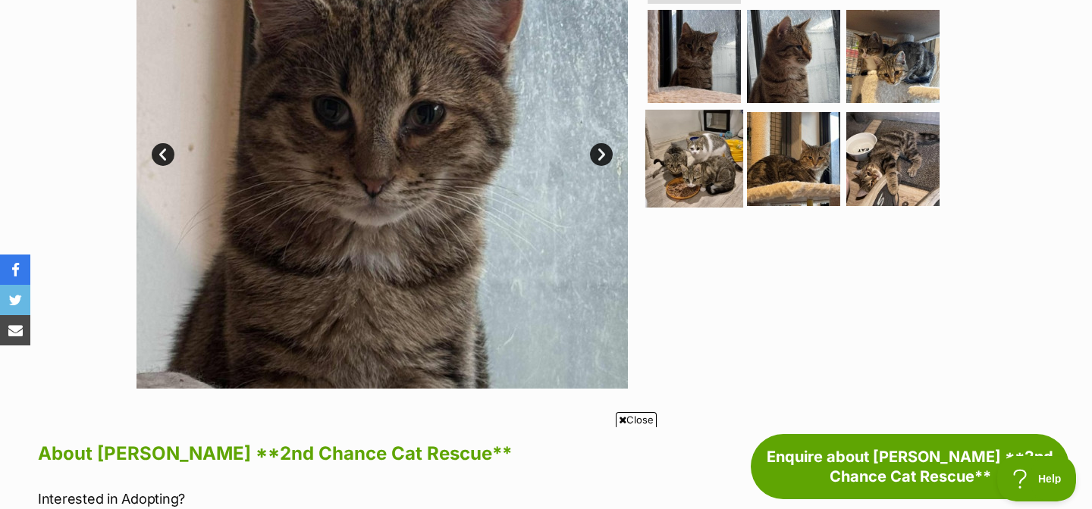
click at [683, 153] on img at bounding box center [694, 159] width 98 height 98
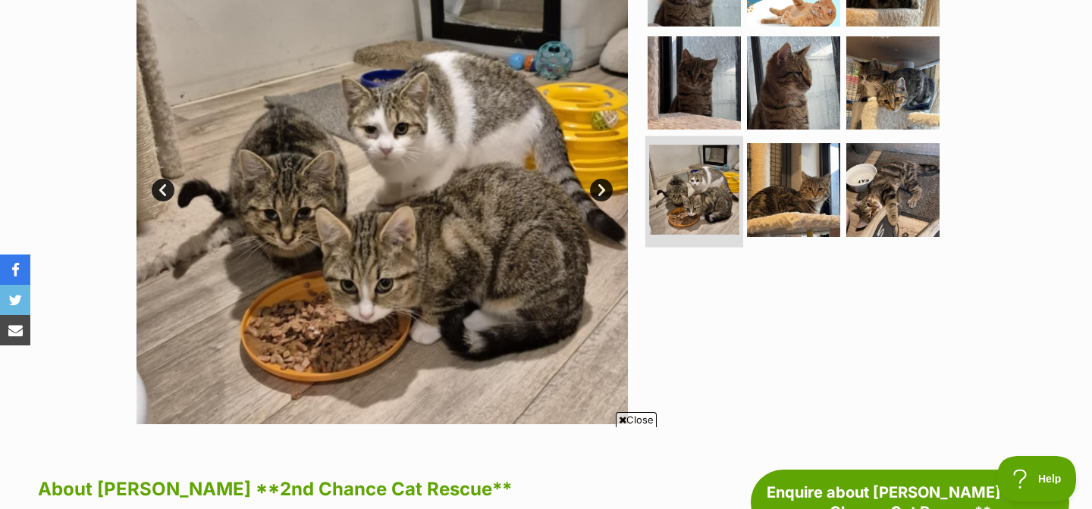
scroll to position [380, 0]
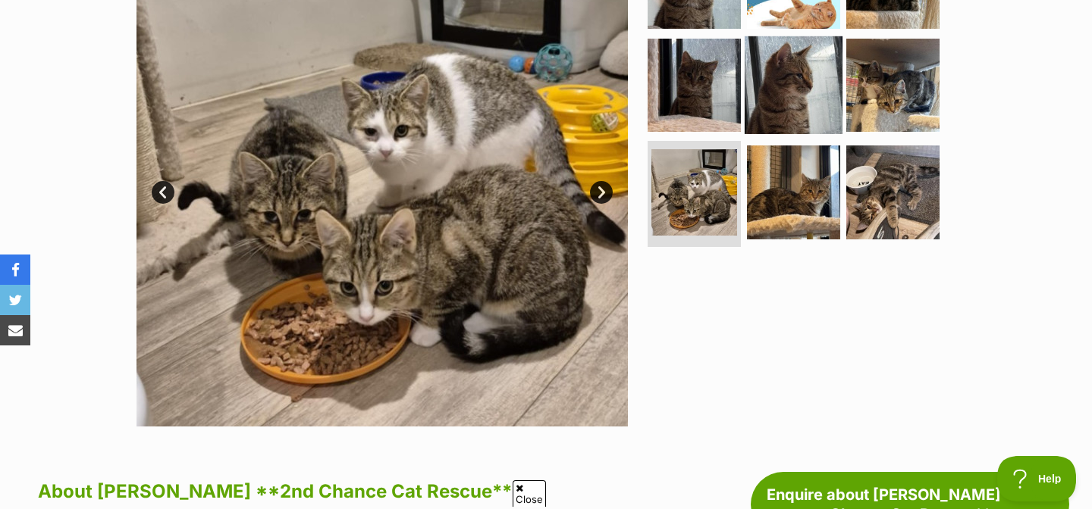
click at [761, 117] on img at bounding box center [793, 85] width 98 height 98
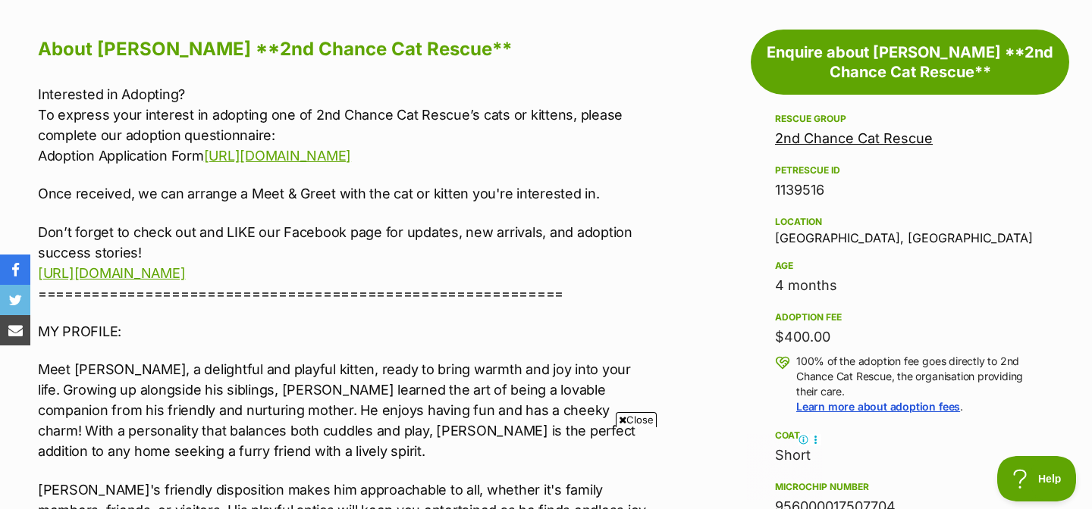
scroll to position [824, 0]
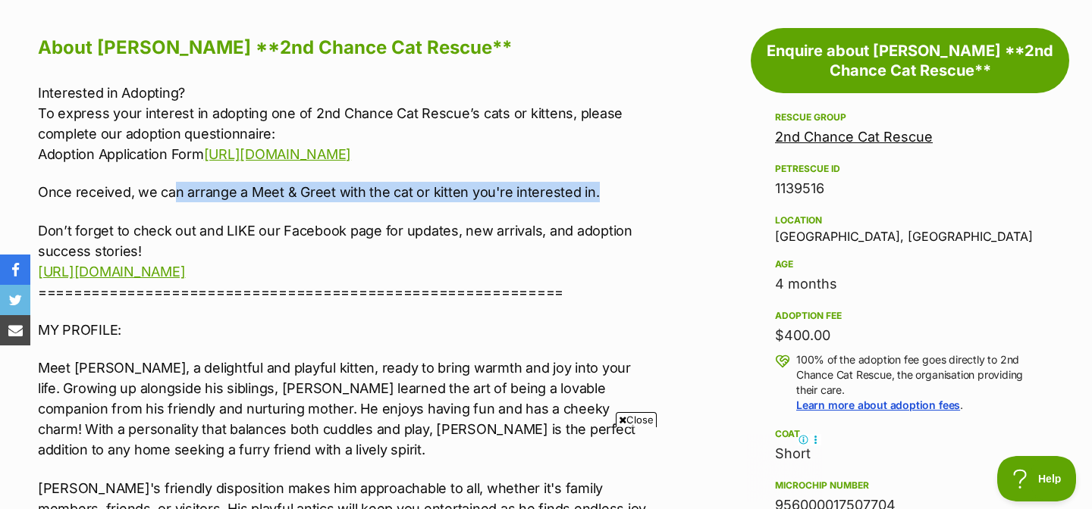
drag, startPoint x: 173, startPoint y: 202, endPoint x: 646, endPoint y: 200, distance: 473.1
click at [646, 200] on p "Once received, we can arrange a Meet & Greet with the cat or kitten you're inte…" at bounding box center [344, 192] width 613 height 20
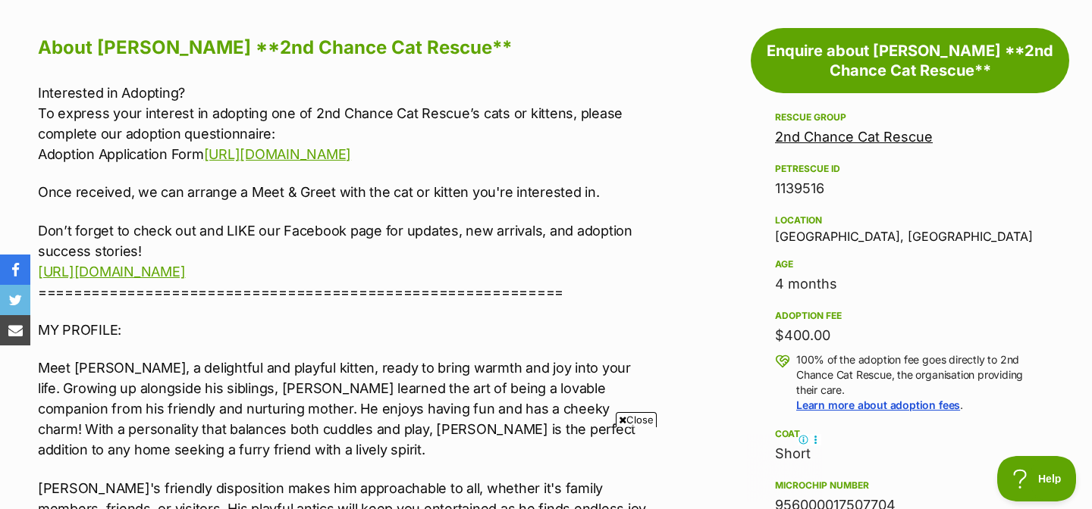
click at [294, 230] on p "Don’t forget to check out and LIKE our Facebook page for updates, new arrivals,…" at bounding box center [344, 262] width 613 height 82
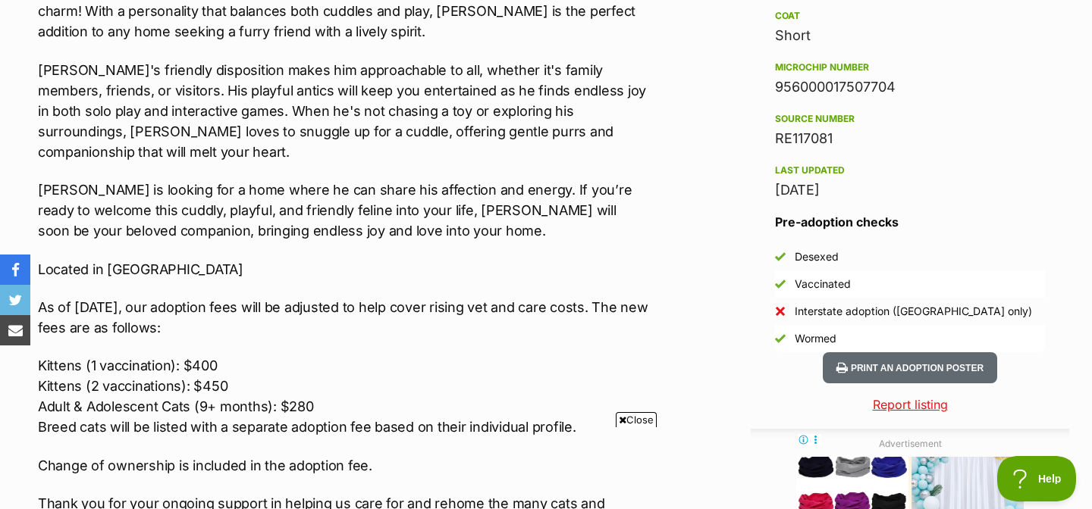
scroll to position [1246, 0]
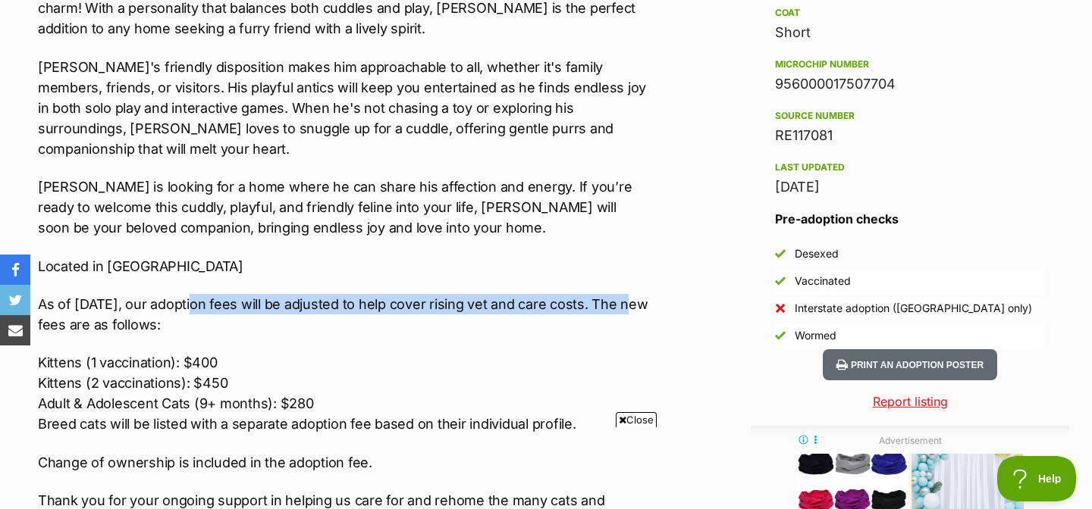
drag, startPoint x: 193, startPoint y: 285, endPoint x: 624, endPoint y: 293, distance: 431.5
click at [624, 294] on p "As of 1st August 2025, our adoption fees will be adjusted to help cover rising …" at bounding box center [344, 314] width 613 height 41
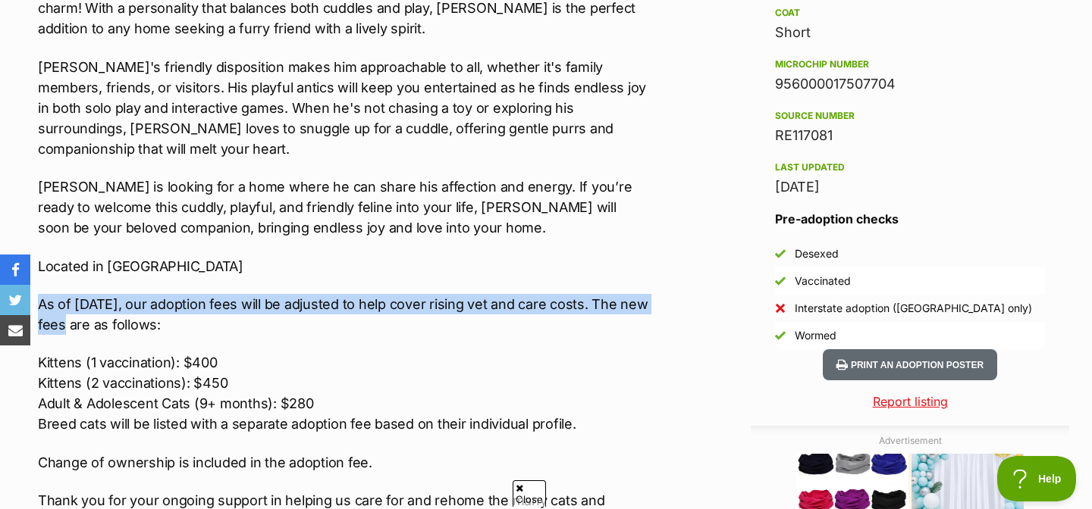
scroll to position [0, 0]
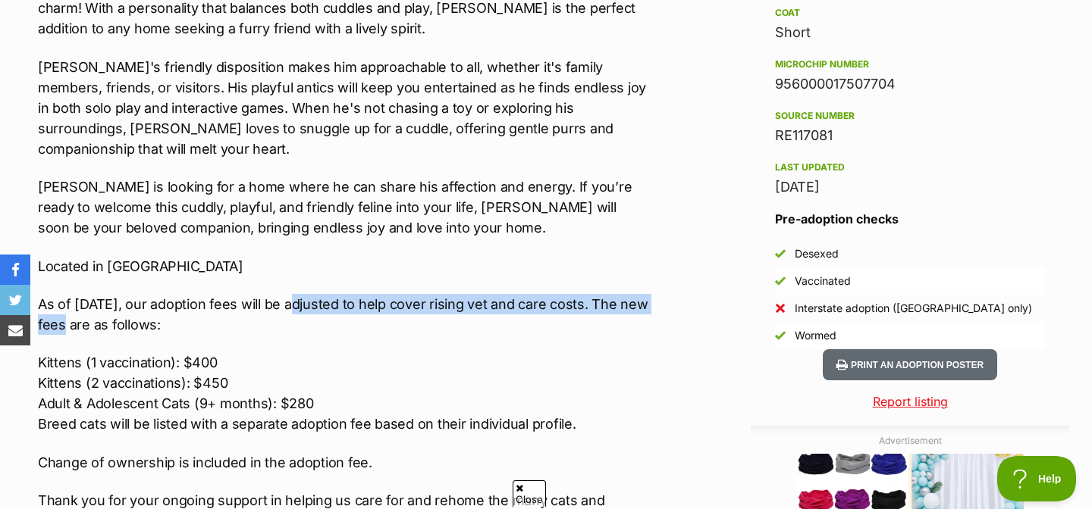
drag, startPoint x: 58, startPoint y: 298, endPoint x: 297, endPoint y: 293, distance: 238.9
click at [297, 294] on p "As of 1st August 2025, our adoption fees will be adjusted to help cover rising …" at bounding box center [344, 314] width 613 height 41
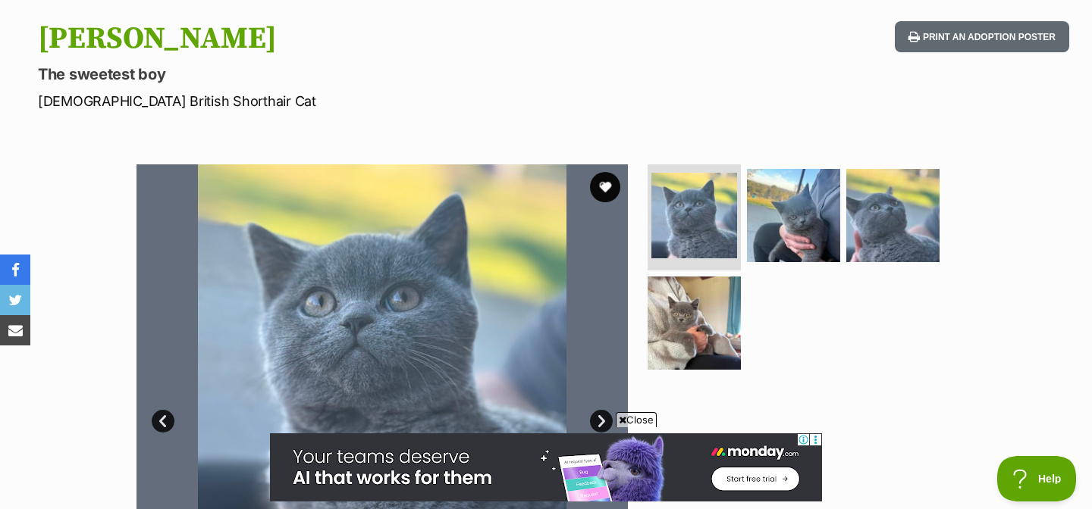
scroll to position [116, 0]
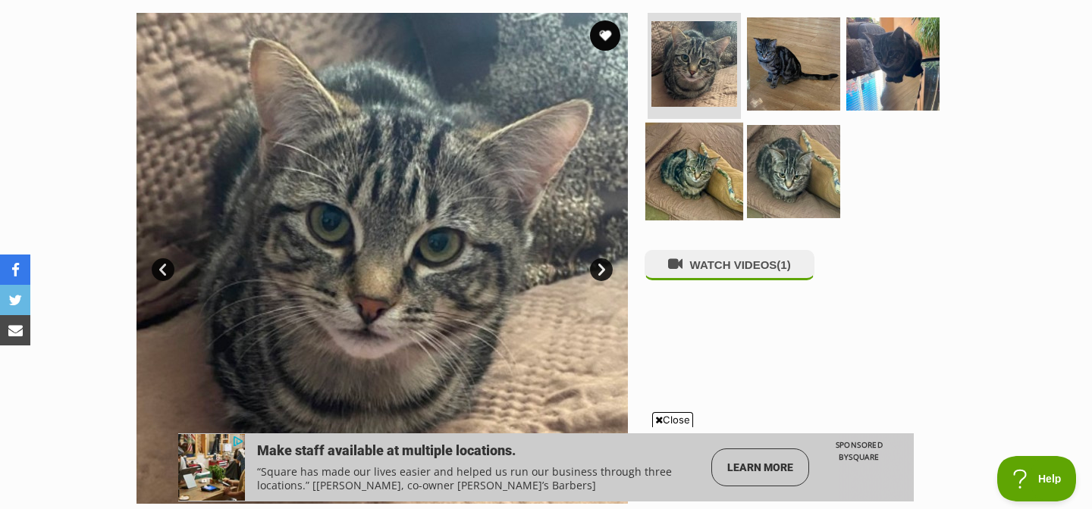
click at [720, 169] on img at bounding box center [694, 171] width 98 height 98
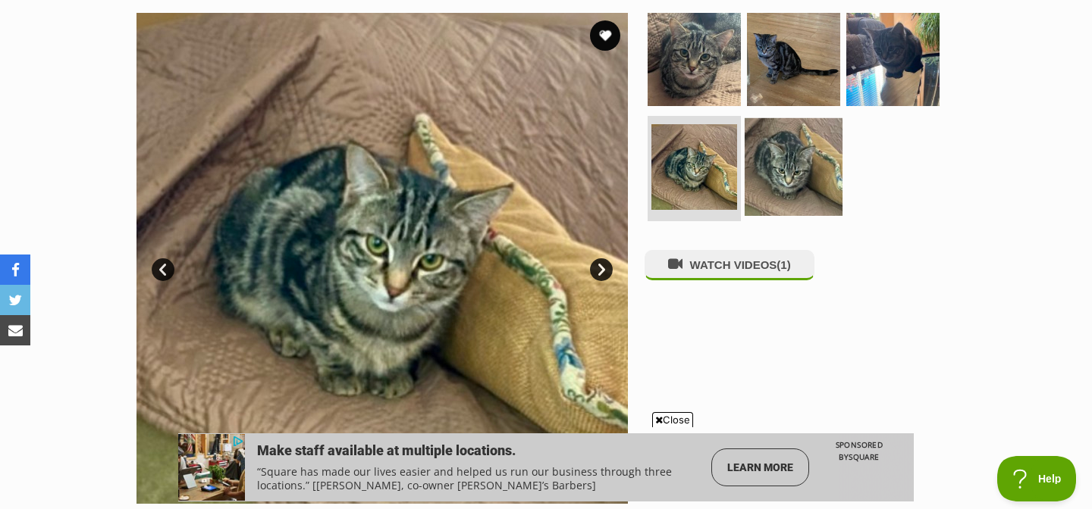
click at [753, 180] on img at bounding box center [793, 167] width 98 height 98
